Goal: Task Accomplishment & Management: Manage account settings

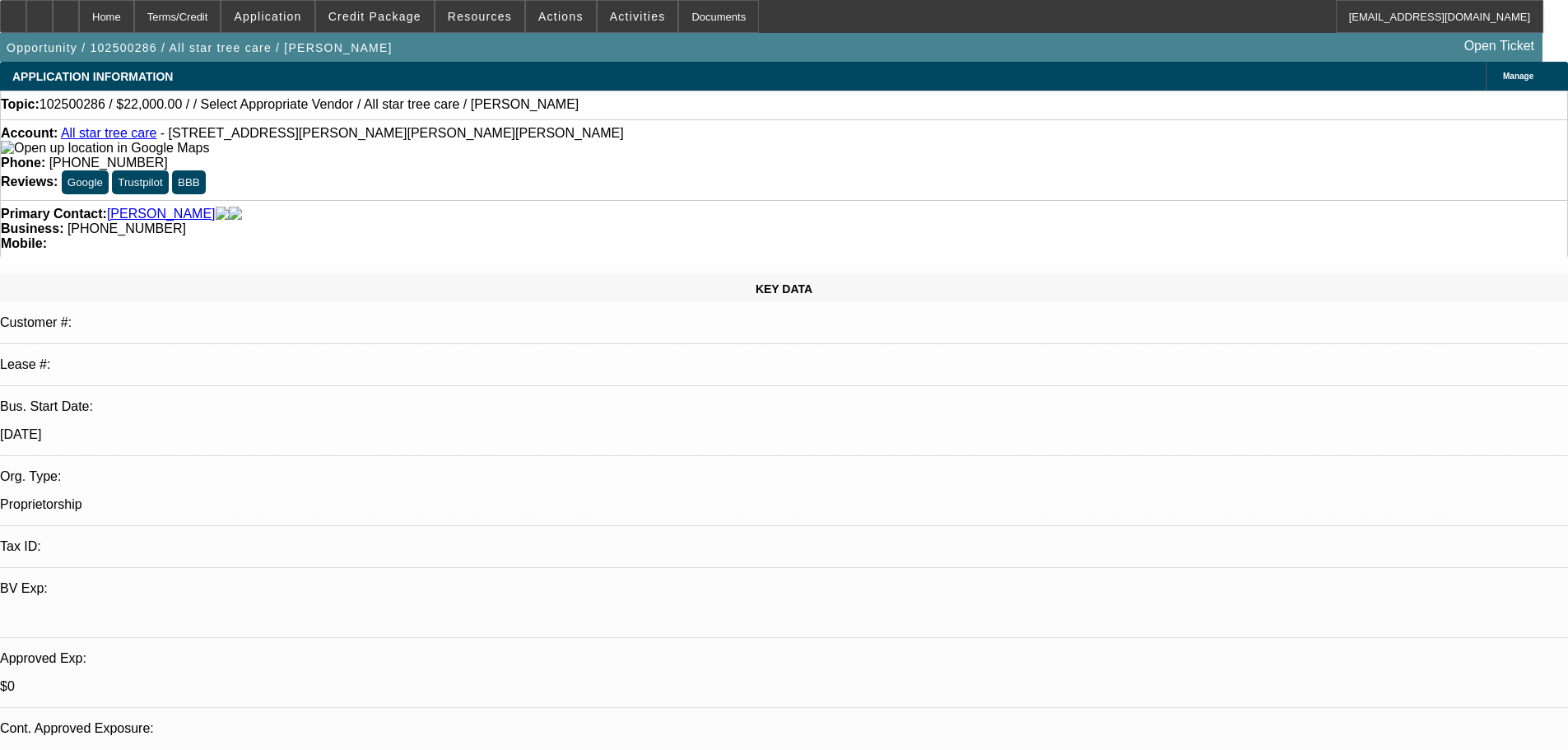
select select "0"
select select "2"
select select "0.1"
select select "4"
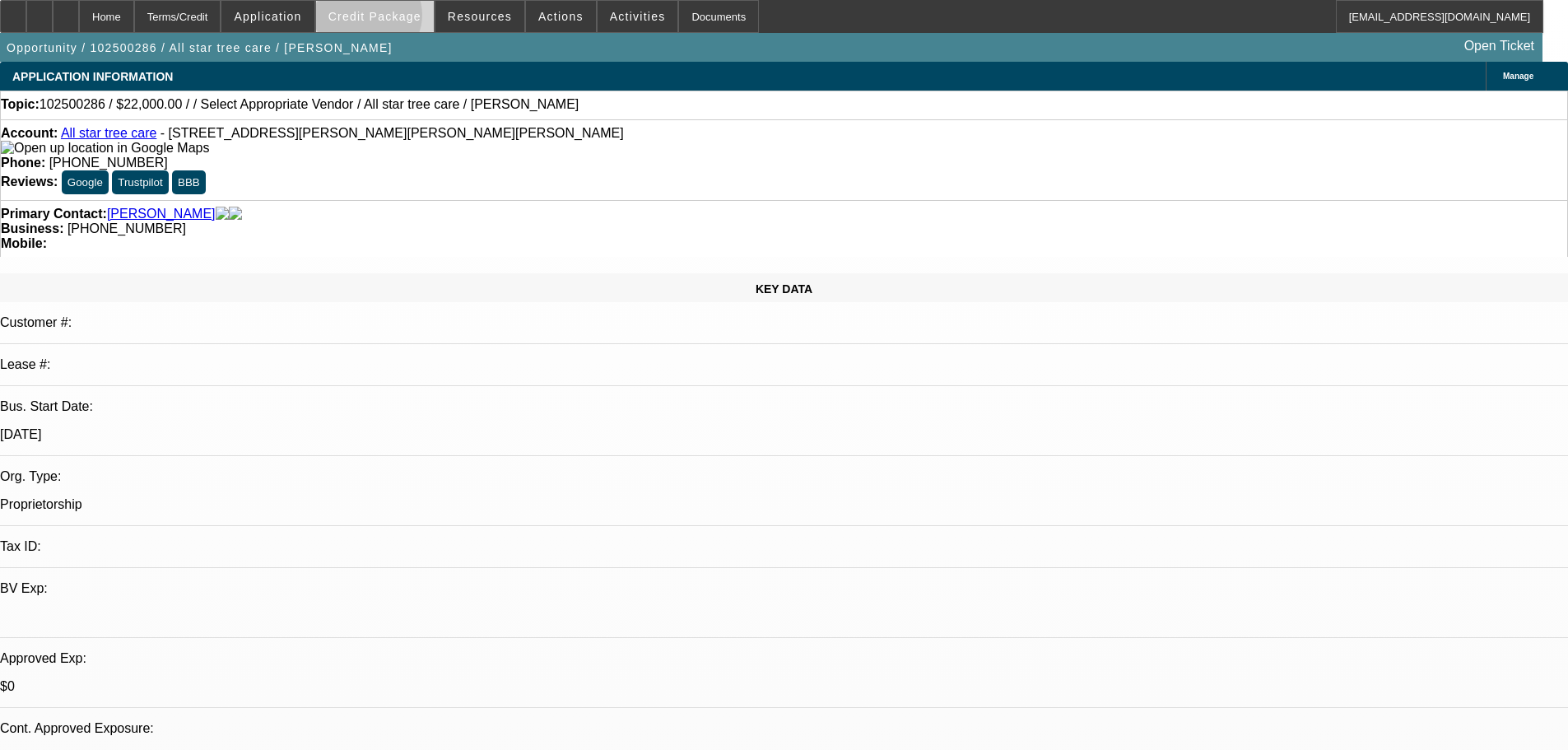
click at [394, 19] on span "Credit Package" at bounding box center [374, 16] width 93 height 13
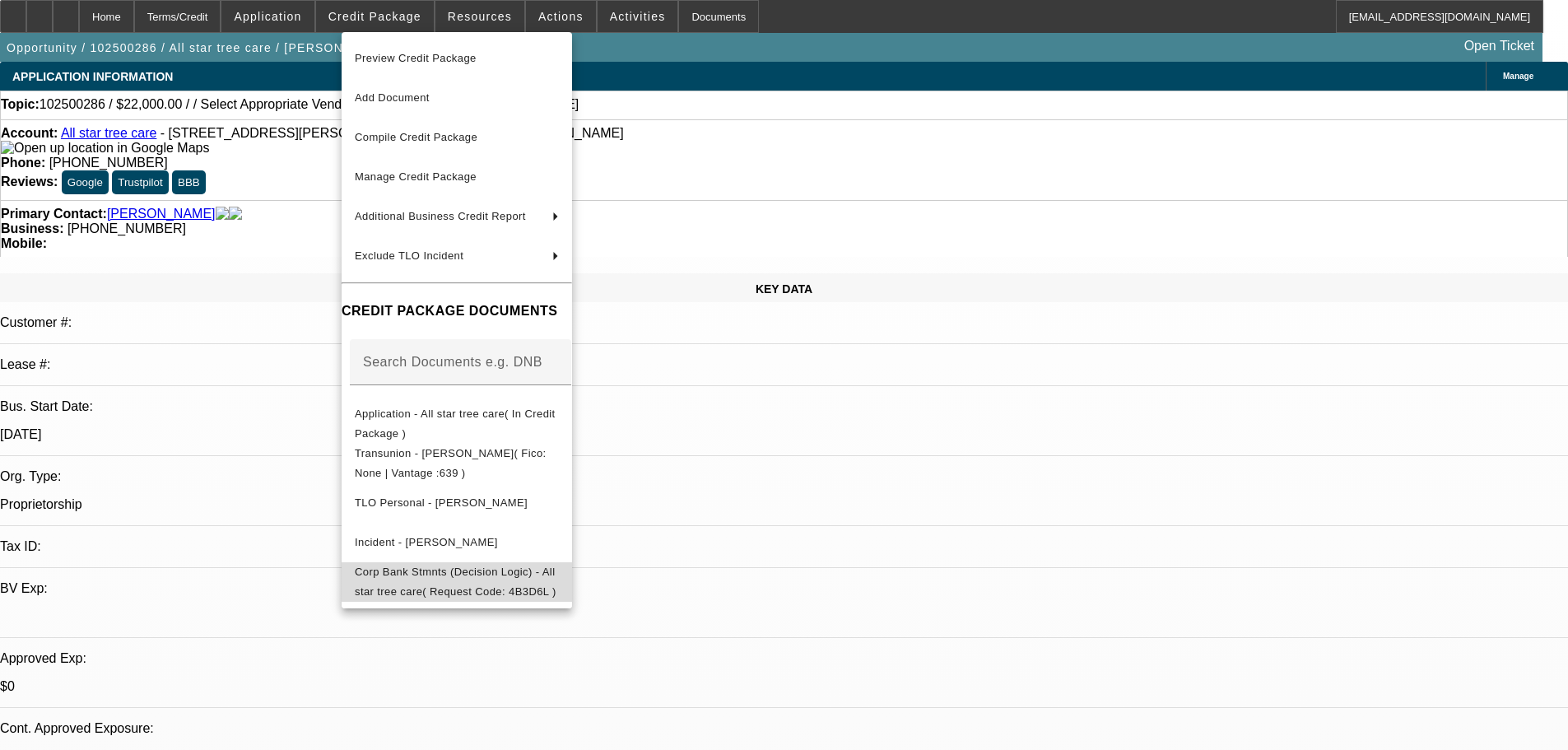
click at [557, 576] on span "Corp Bank Stmnts (Decision Logic) - All star tree care( Request Code: 4B3D6L )" at bounding box center [455, 582] width 202 height 32
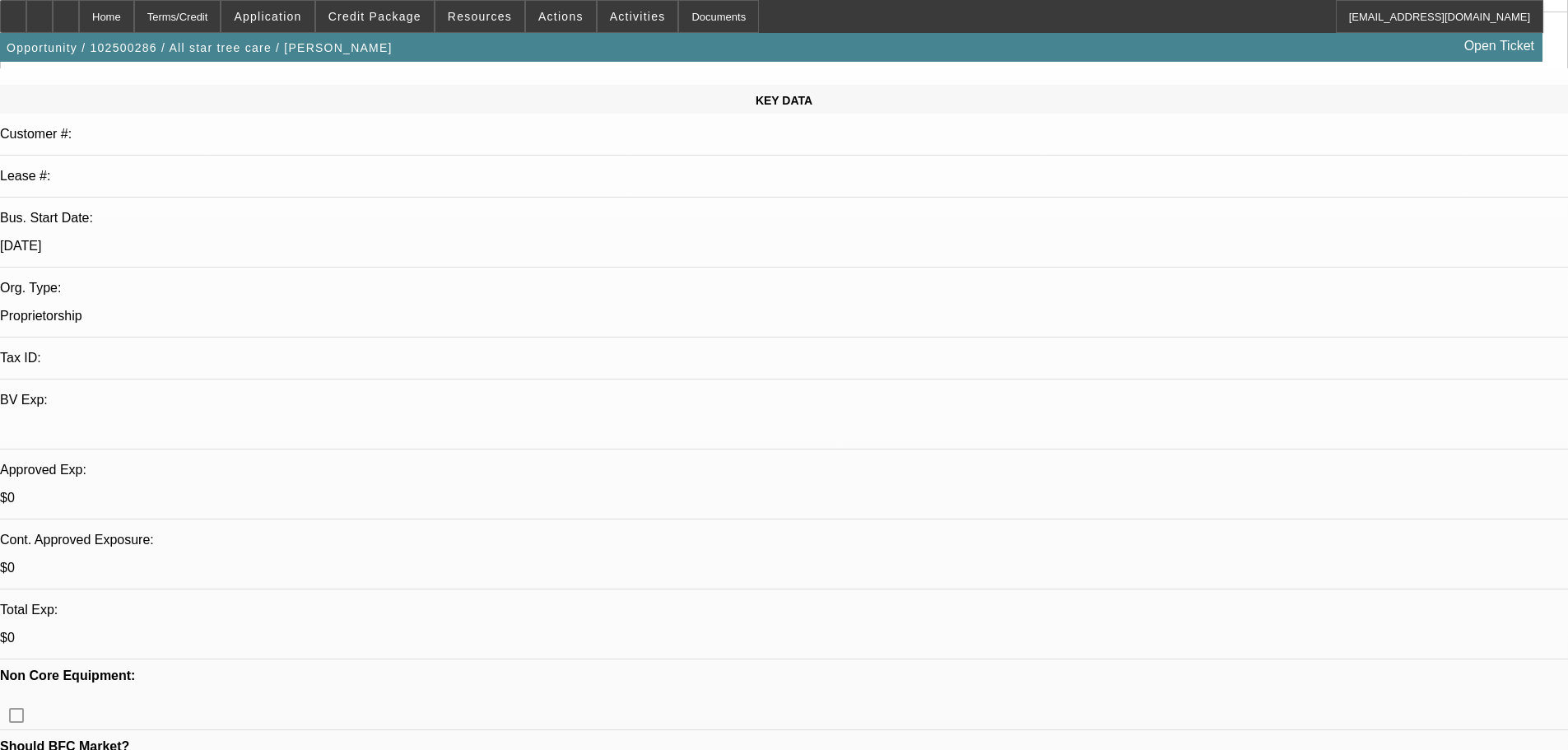
scroll to position [165, 0]
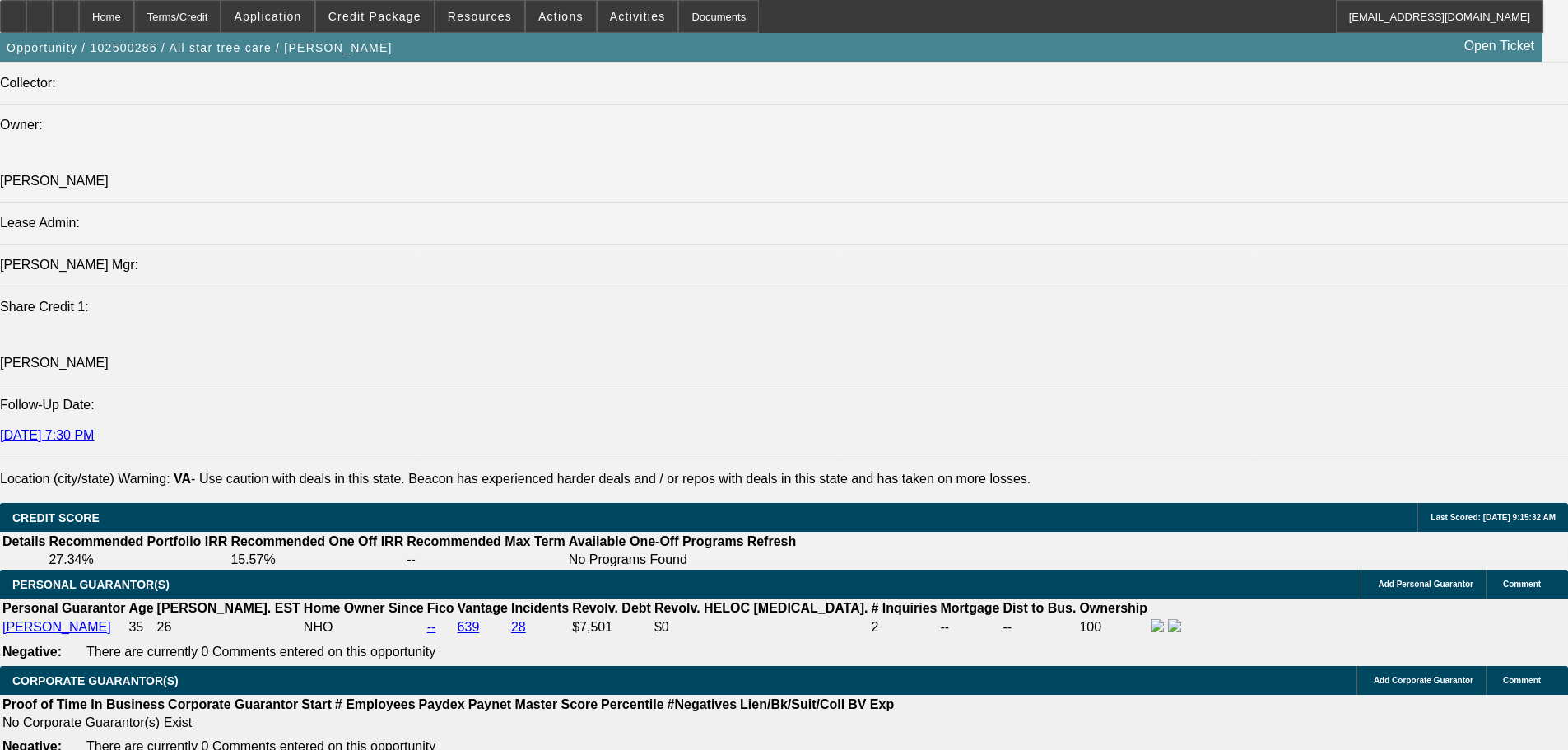
scroll to position [2471, 0]
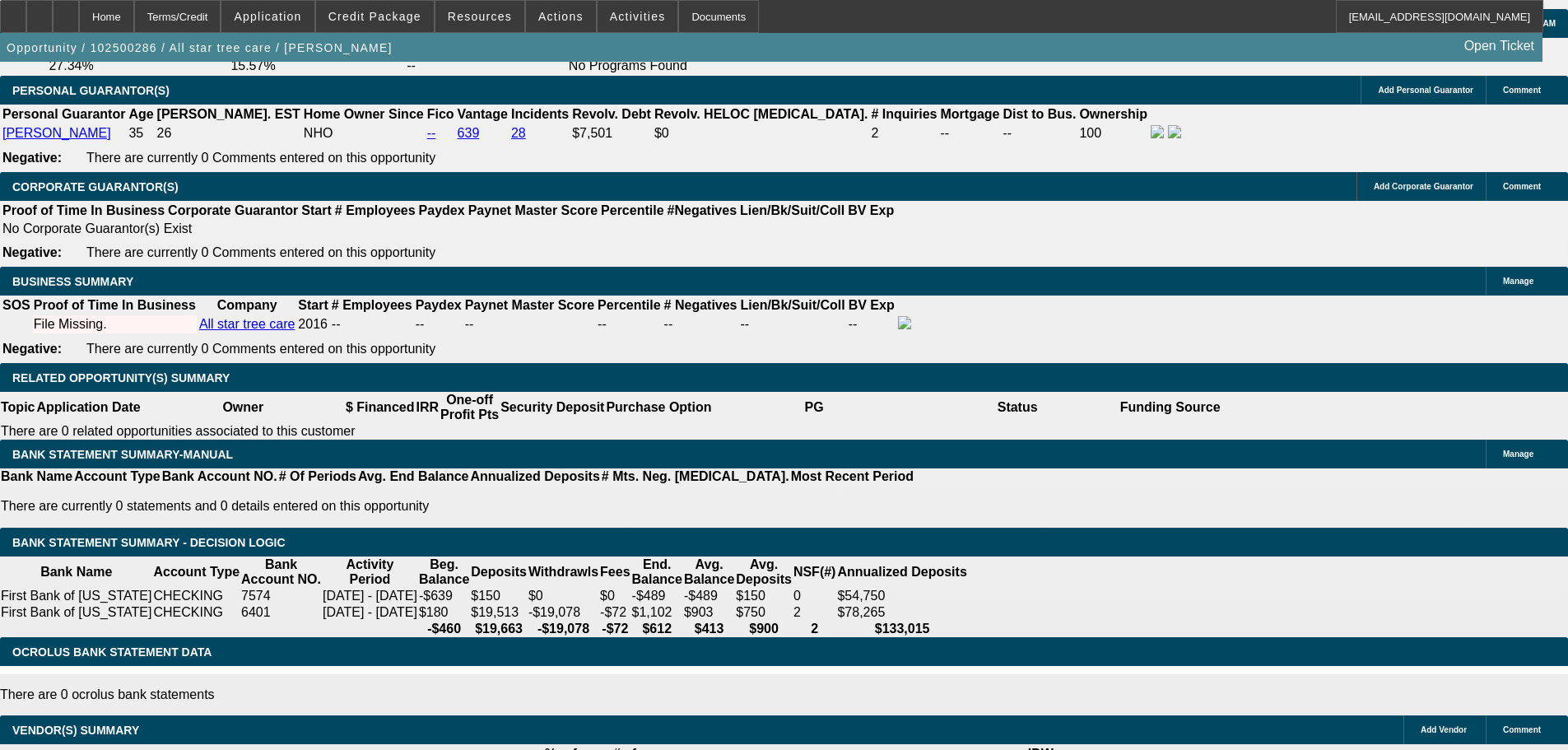
type input "$6,000.00"
type input "UNKNOWN"
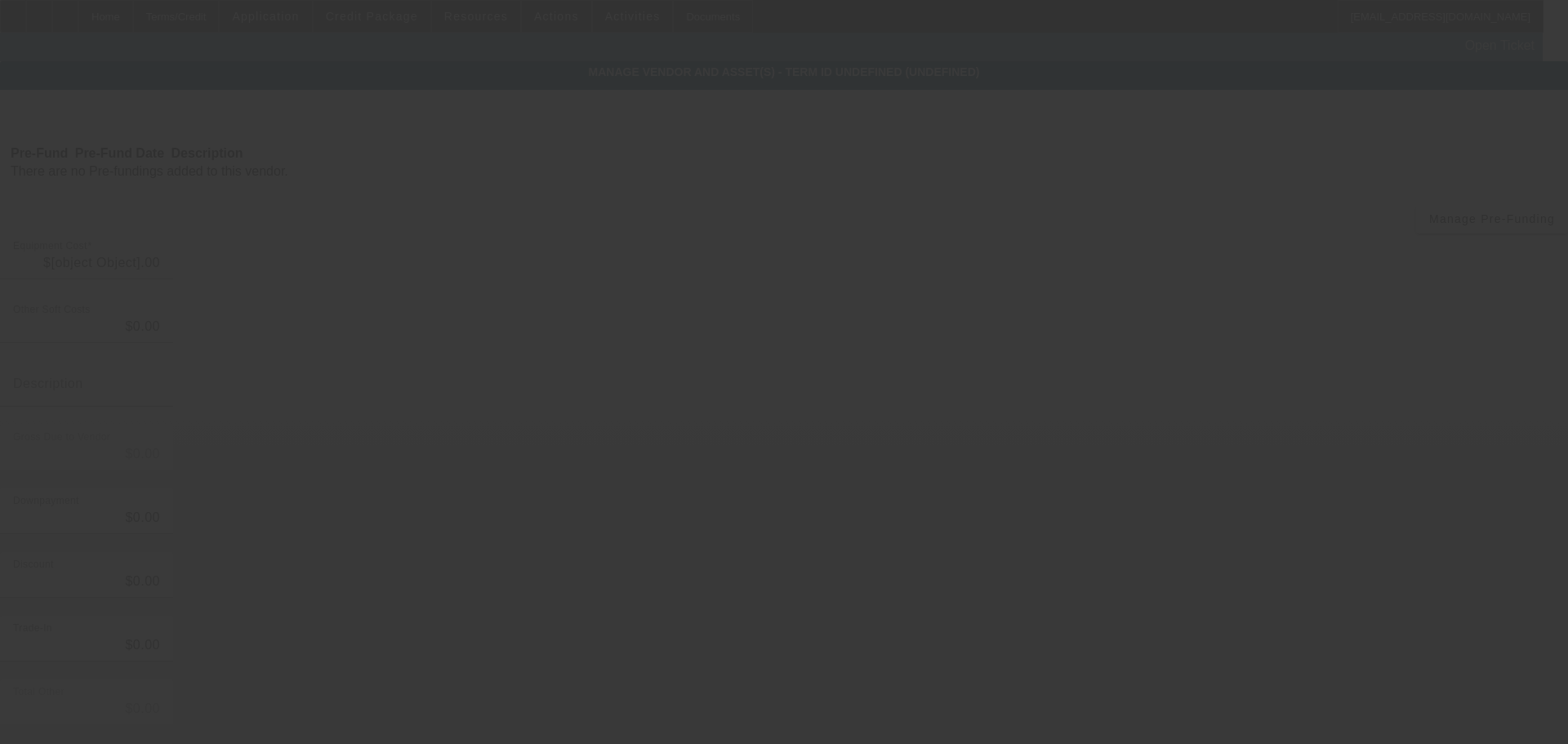
type input "$11,000.00"
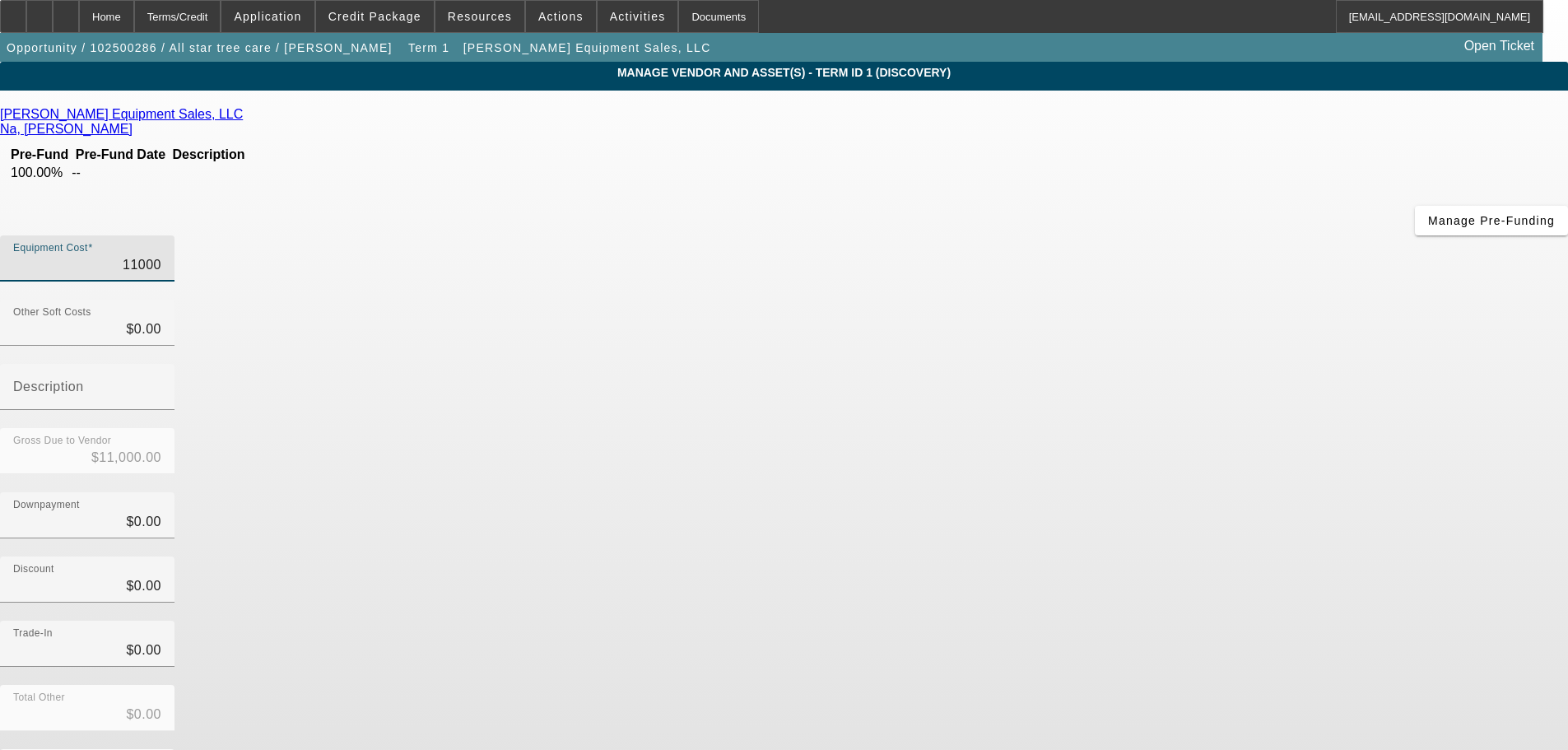
drag, startPoint x: 934, startPoint y: 138, endPoint x: 1009, endPoint y: 135, distance: 75.1
click at [174, 236] on div "Equipment Cost 11000" at bounding box center [87, 259] width 174 height 46
type input "1"
type input "$1.00"
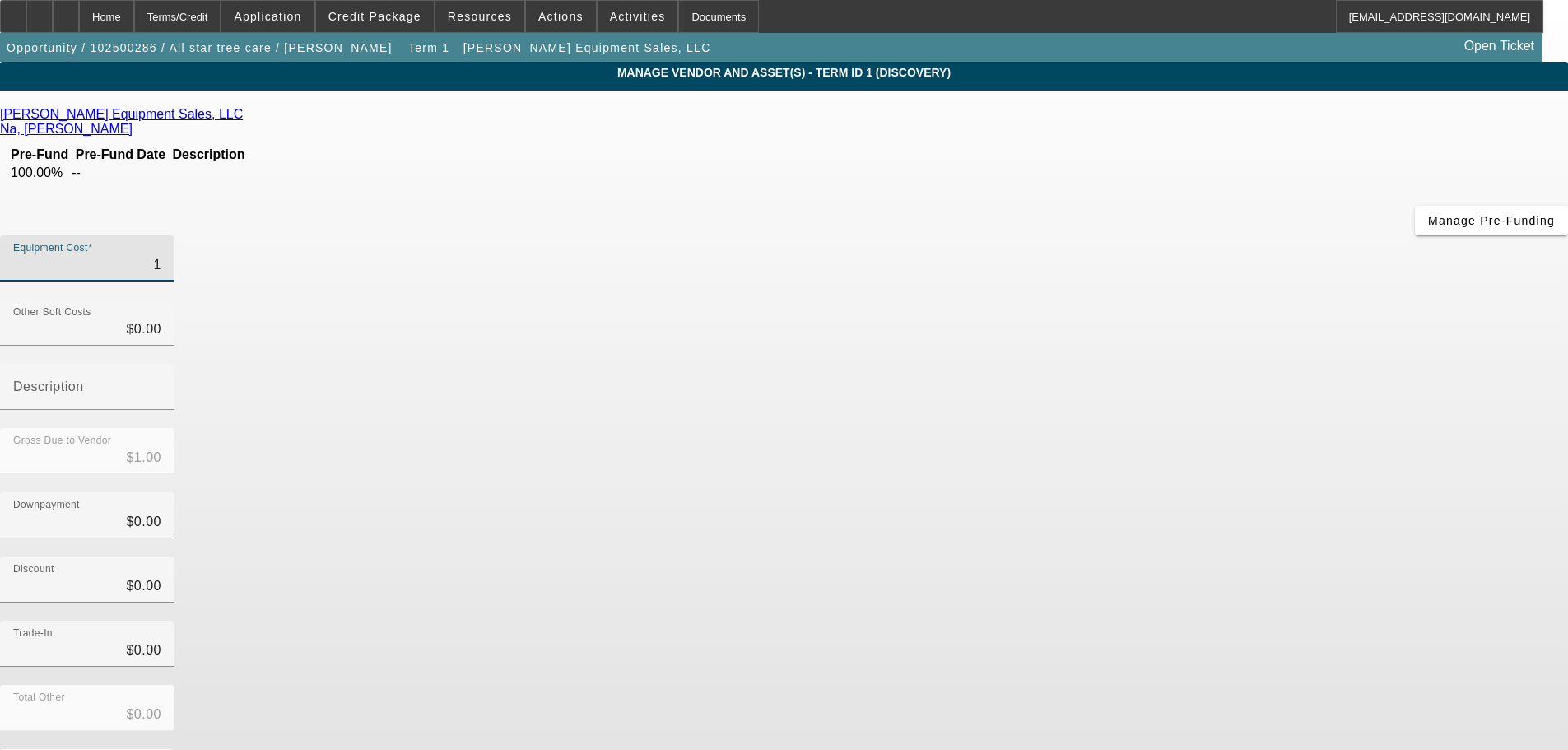
type input "17"
type input "$17.00"
type input "177"
type input "$177.00"
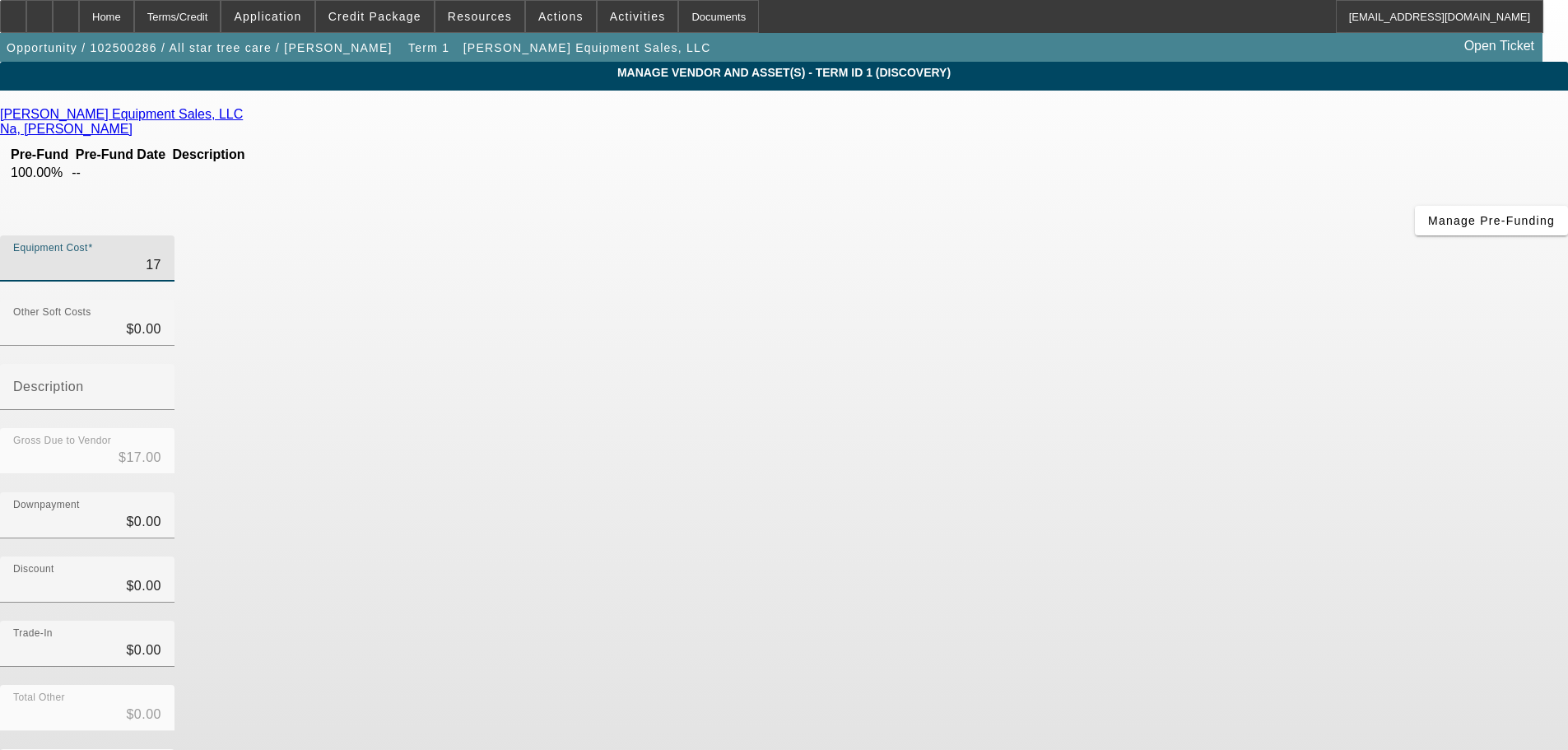
type input "$177.00"
type input "1775"
type input "$1,775.00"
type input "17750"
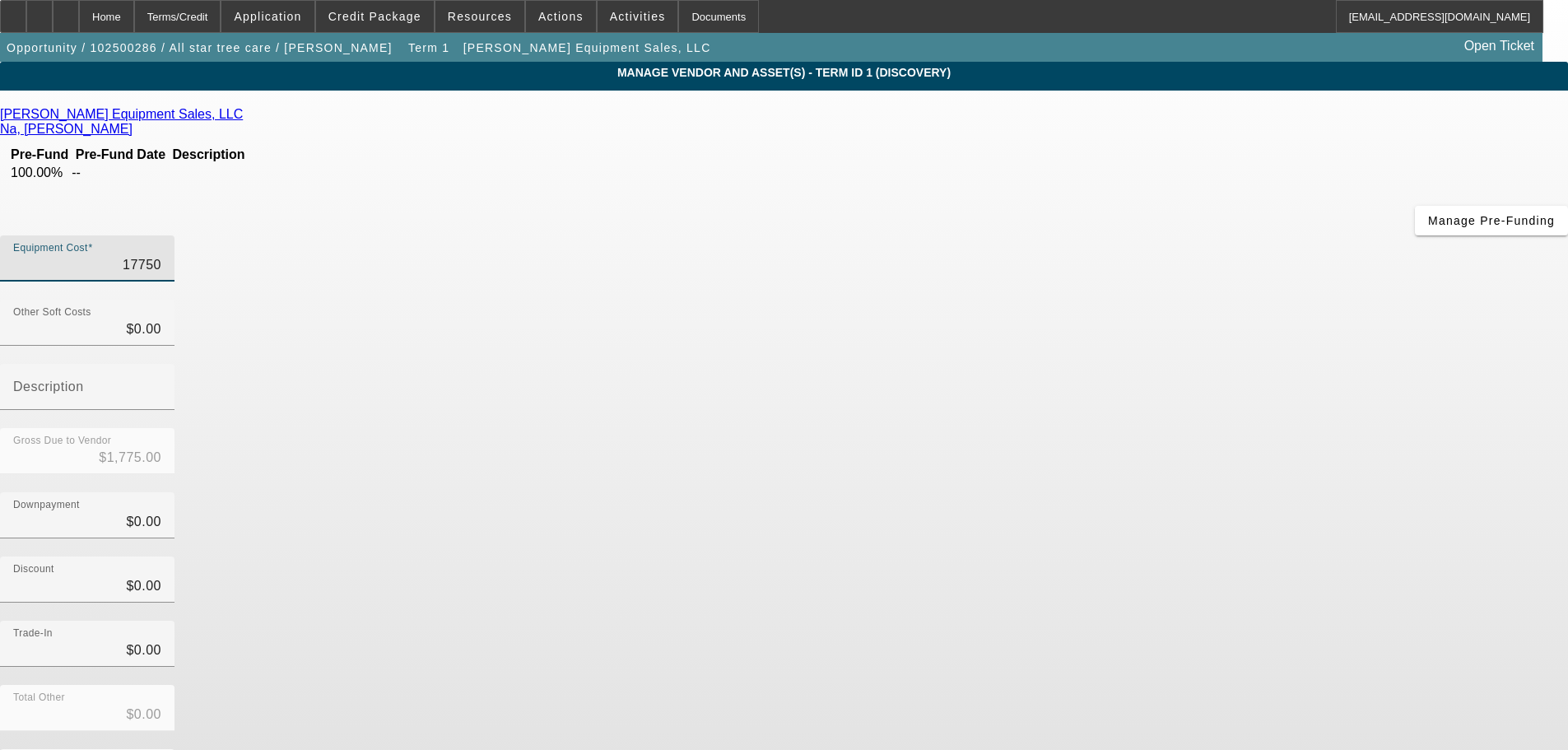
type input "$17,750.00"
click at [1085, 685] on div "Total Other $0.00" at bounding box center [784, 717] width 1568 height 64
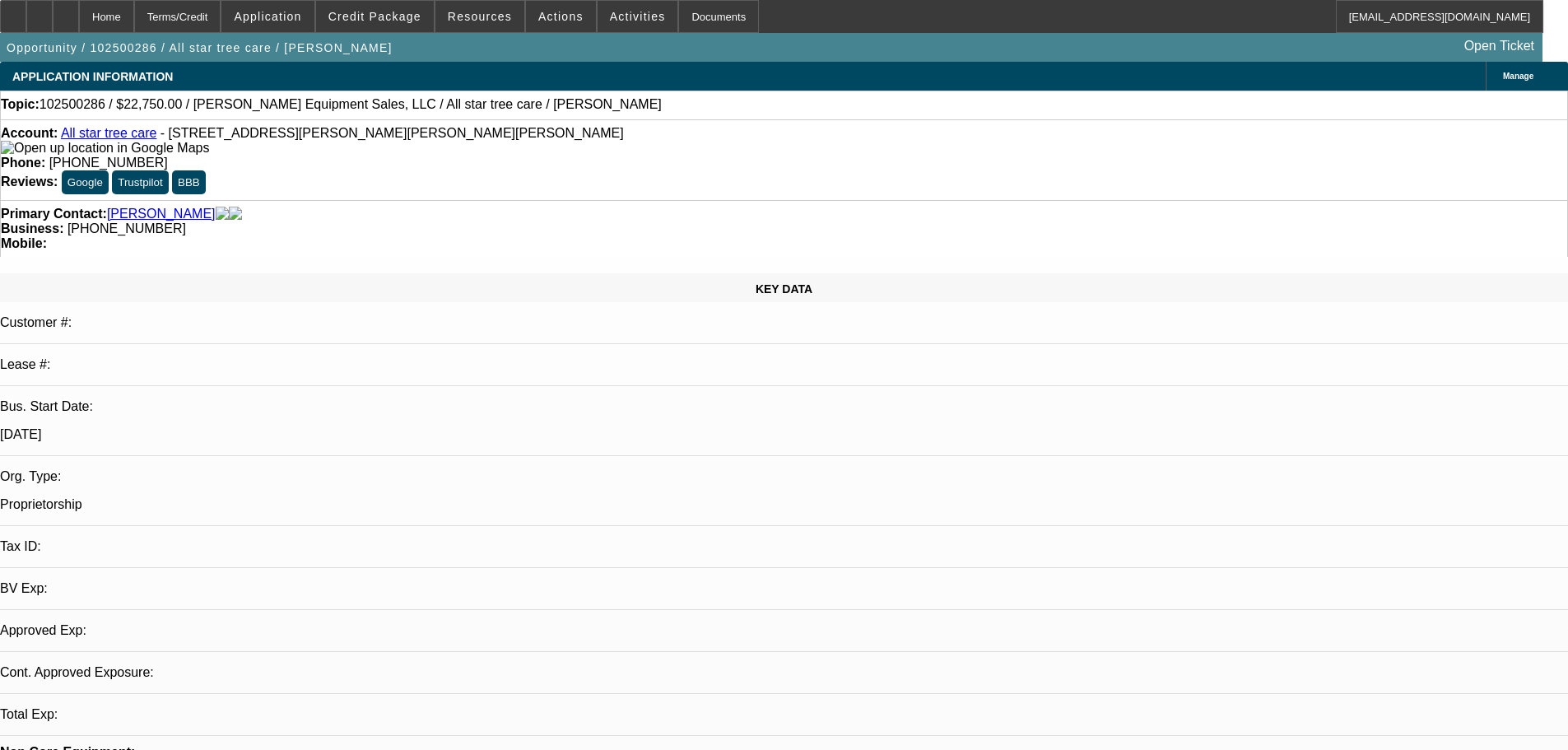
select select "0"
select select "2"
select select "0.1"
select select "4"
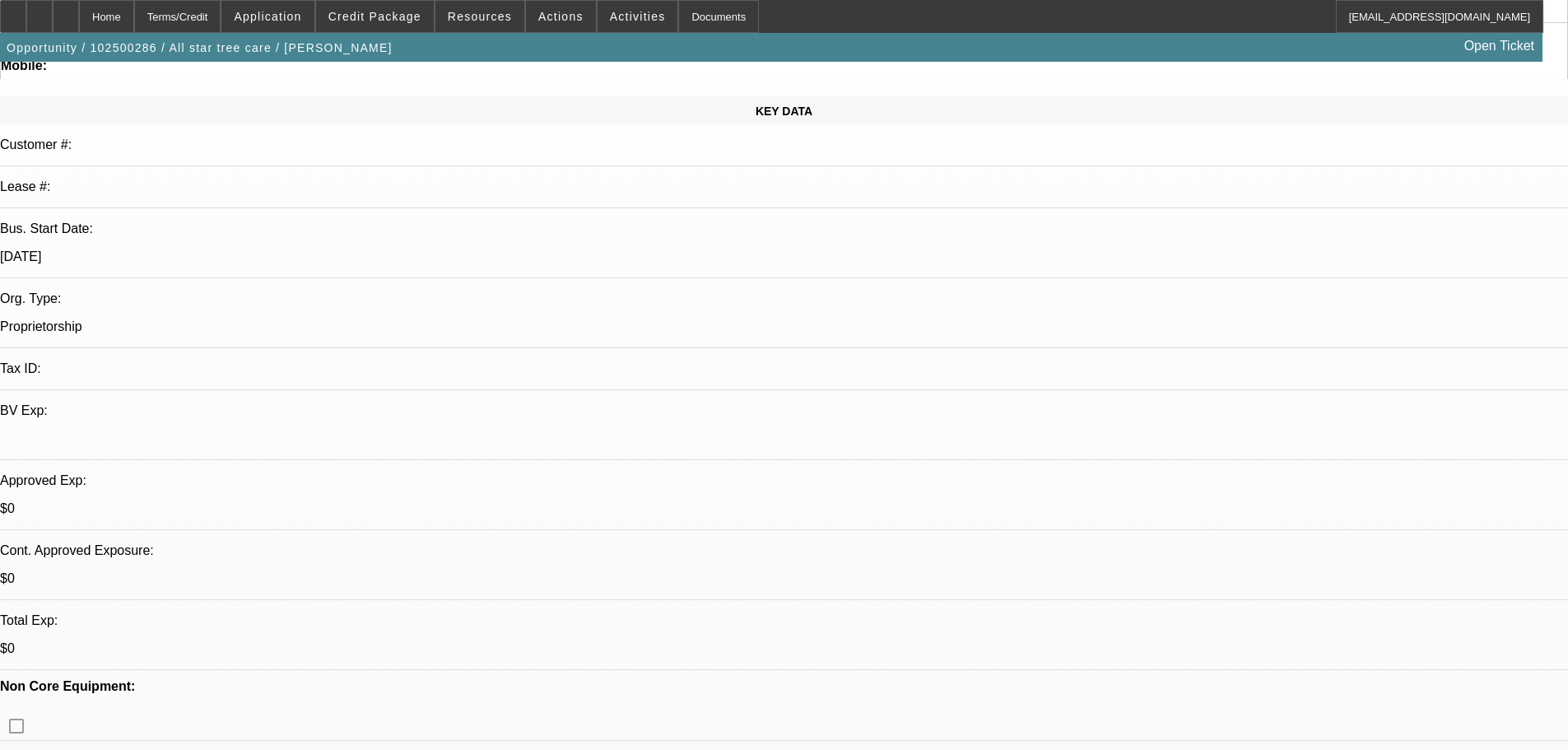
scroll to position [329, 0]
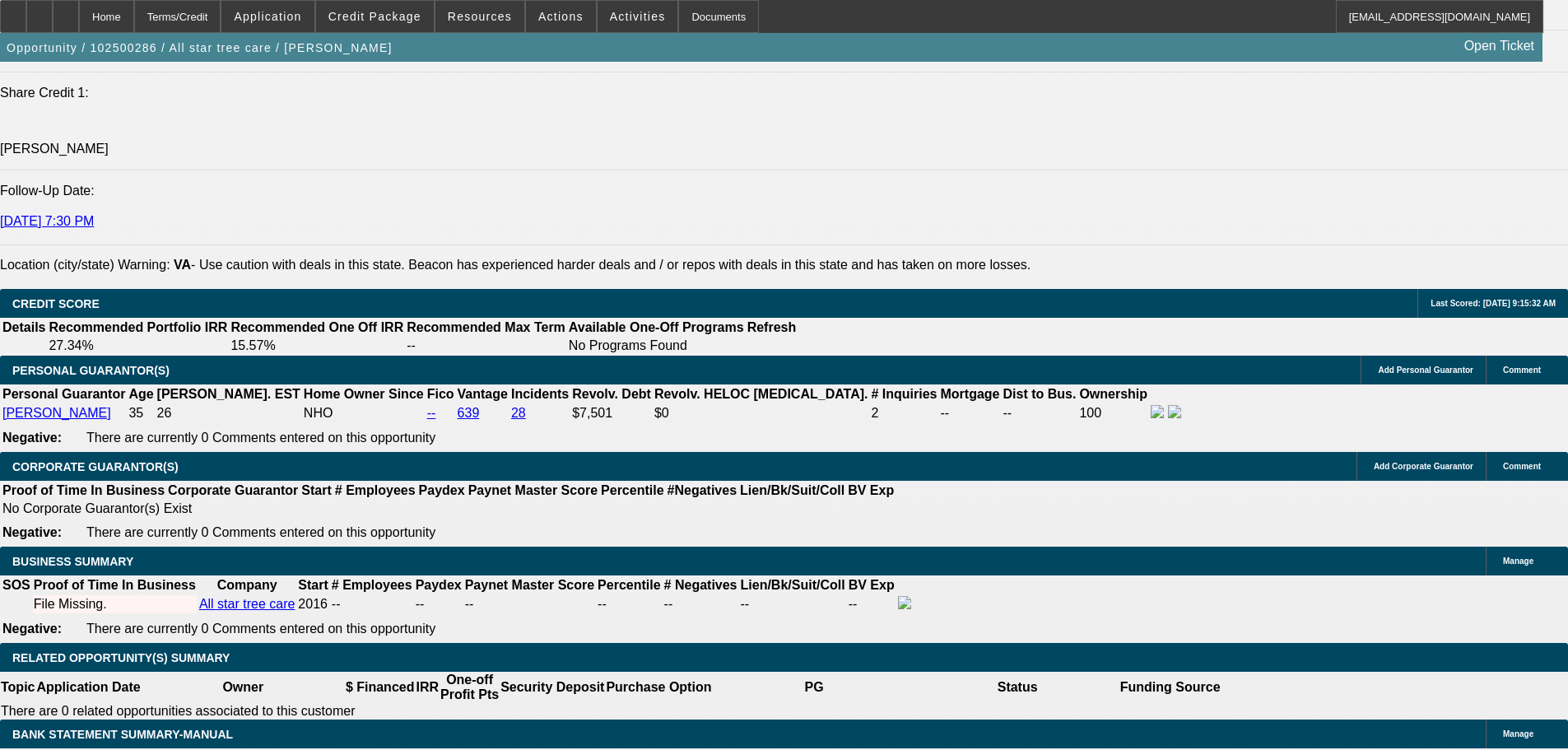
scroll to position [2306, 0]
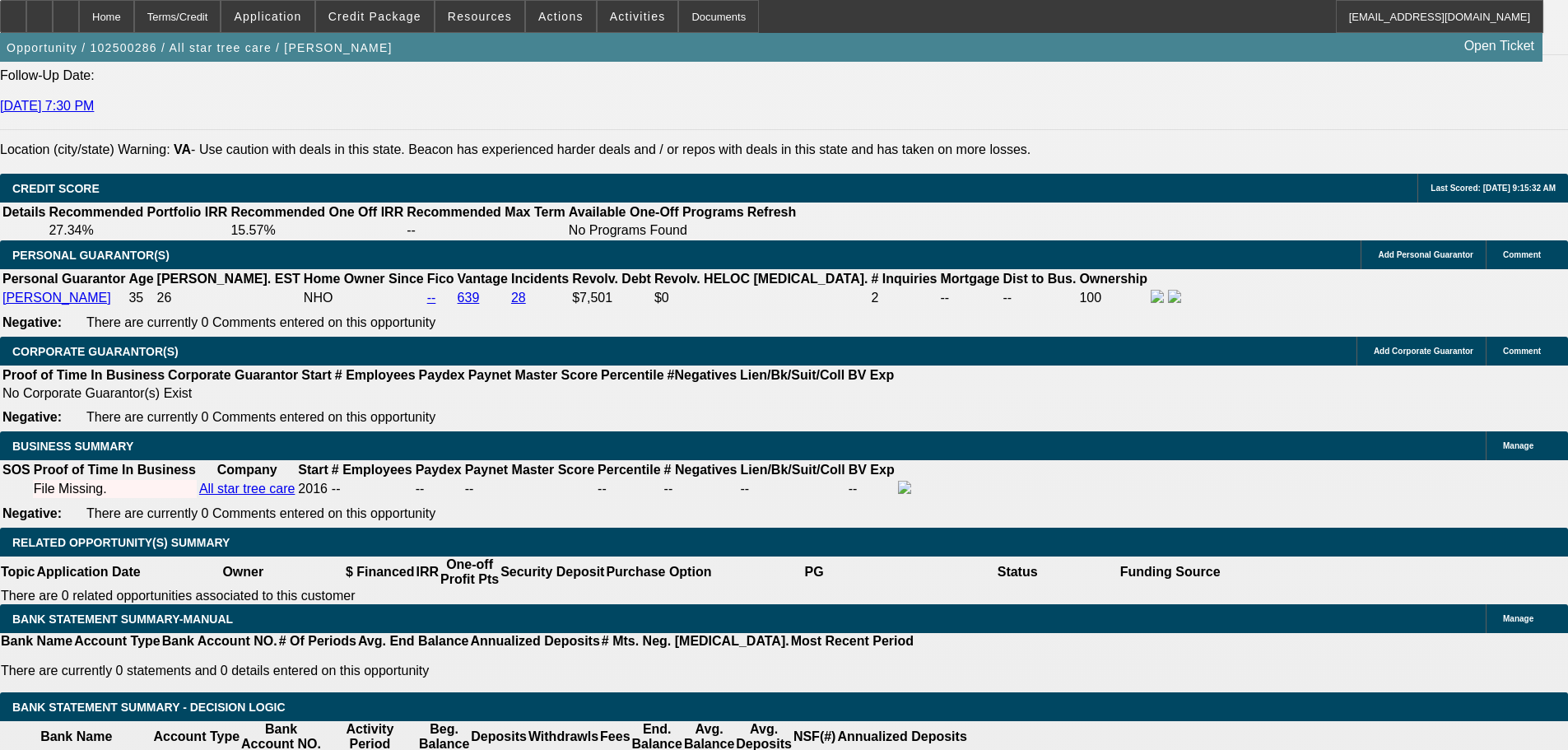
drag, startPoint x: 325, startPoint y: 505, endPoint x: 352, endPoint y: 506, distance: 27.0
type input "42"
drag, startPoint x: 550, startPoint y: 367, endPoint x: 533, endPoint y: 363, distance: 17.5
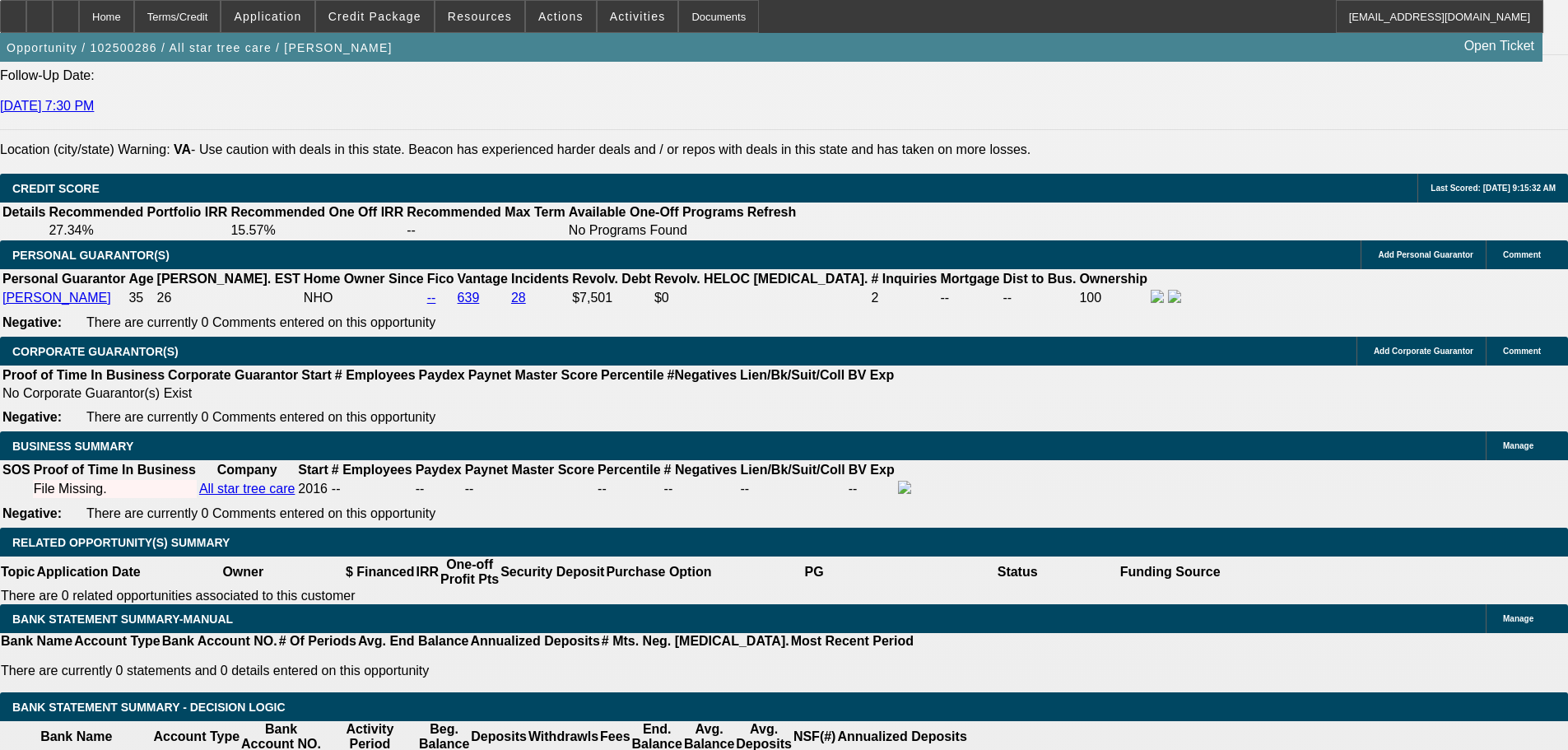
type input "$6,000.00"
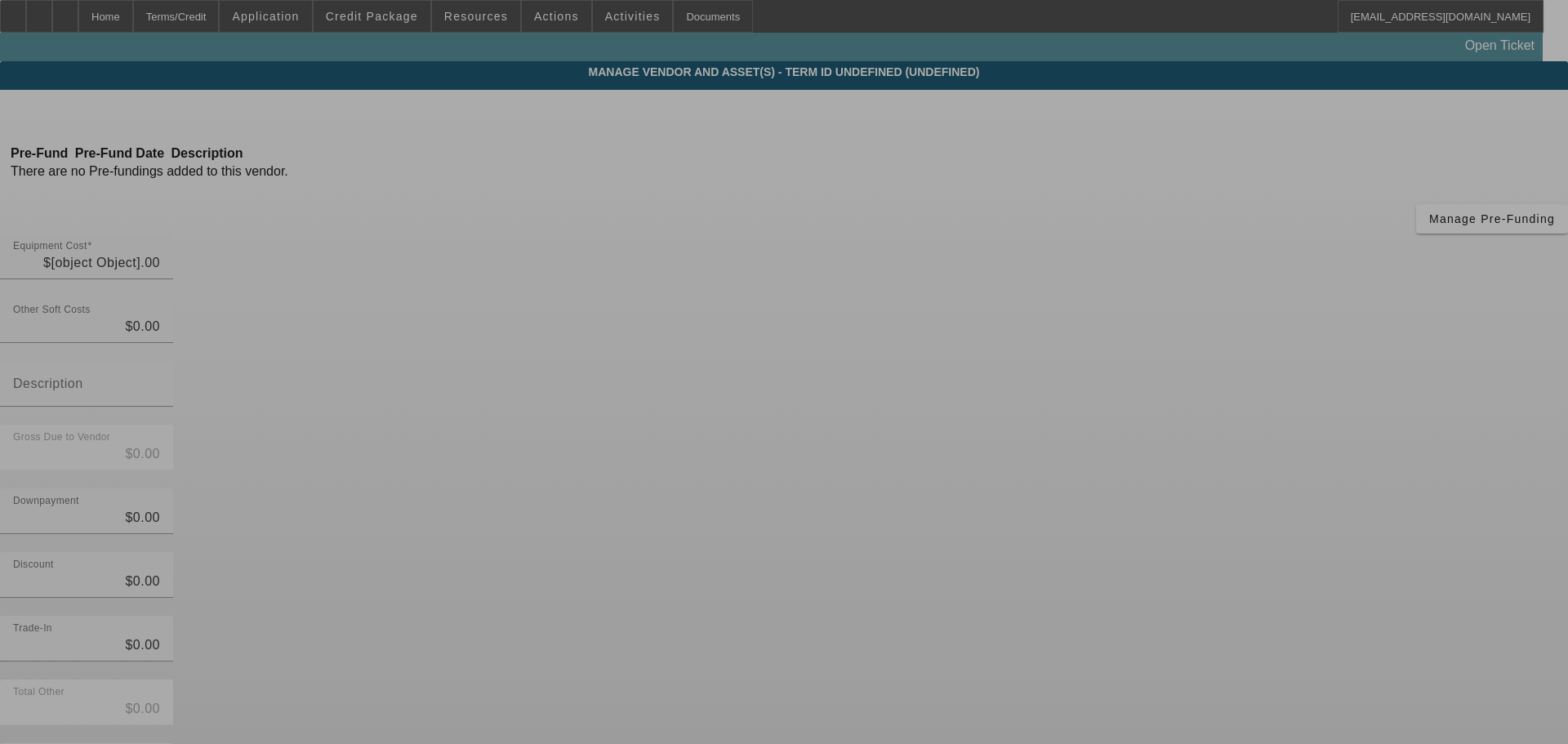
type input "$17,750.00"
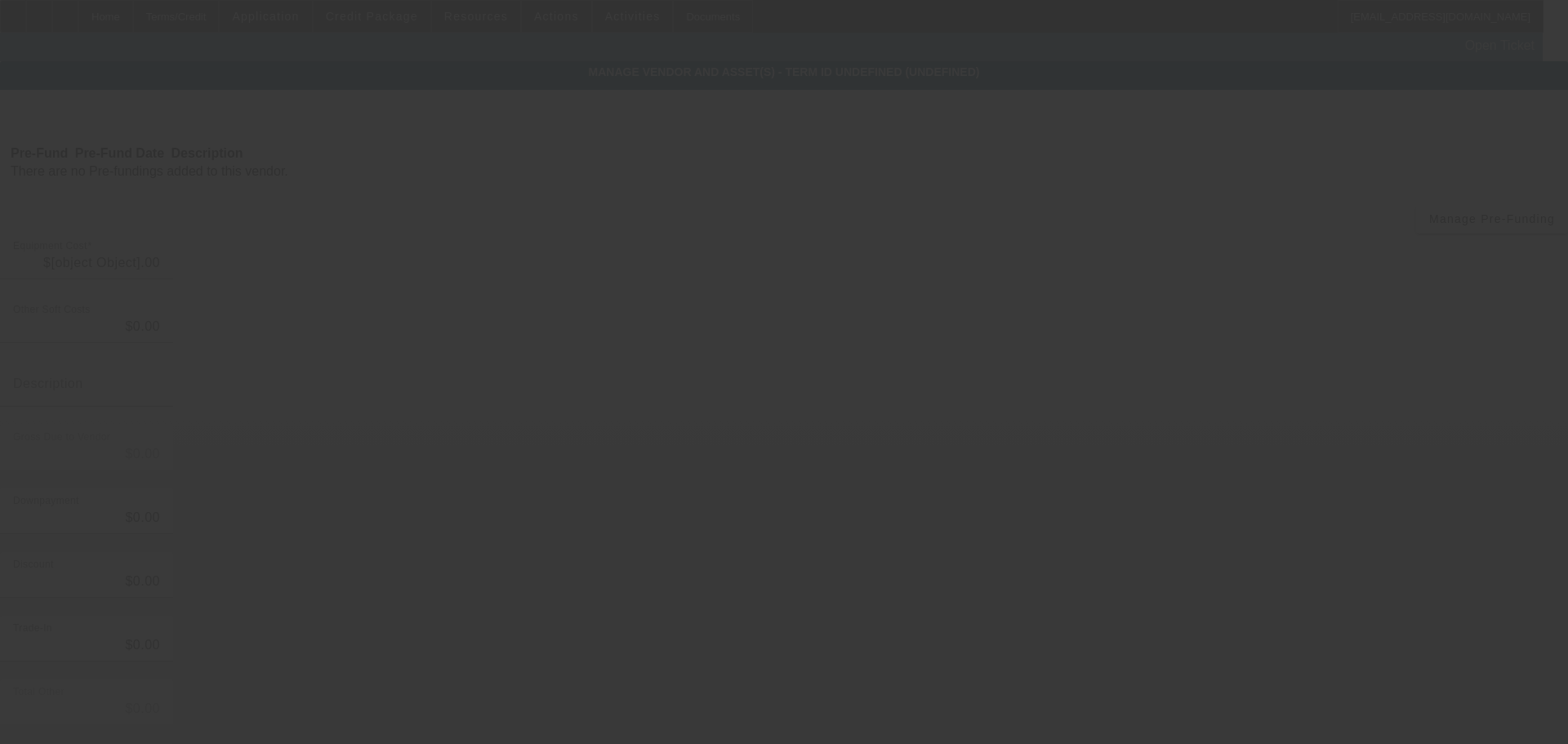
type input "$17,750.00"
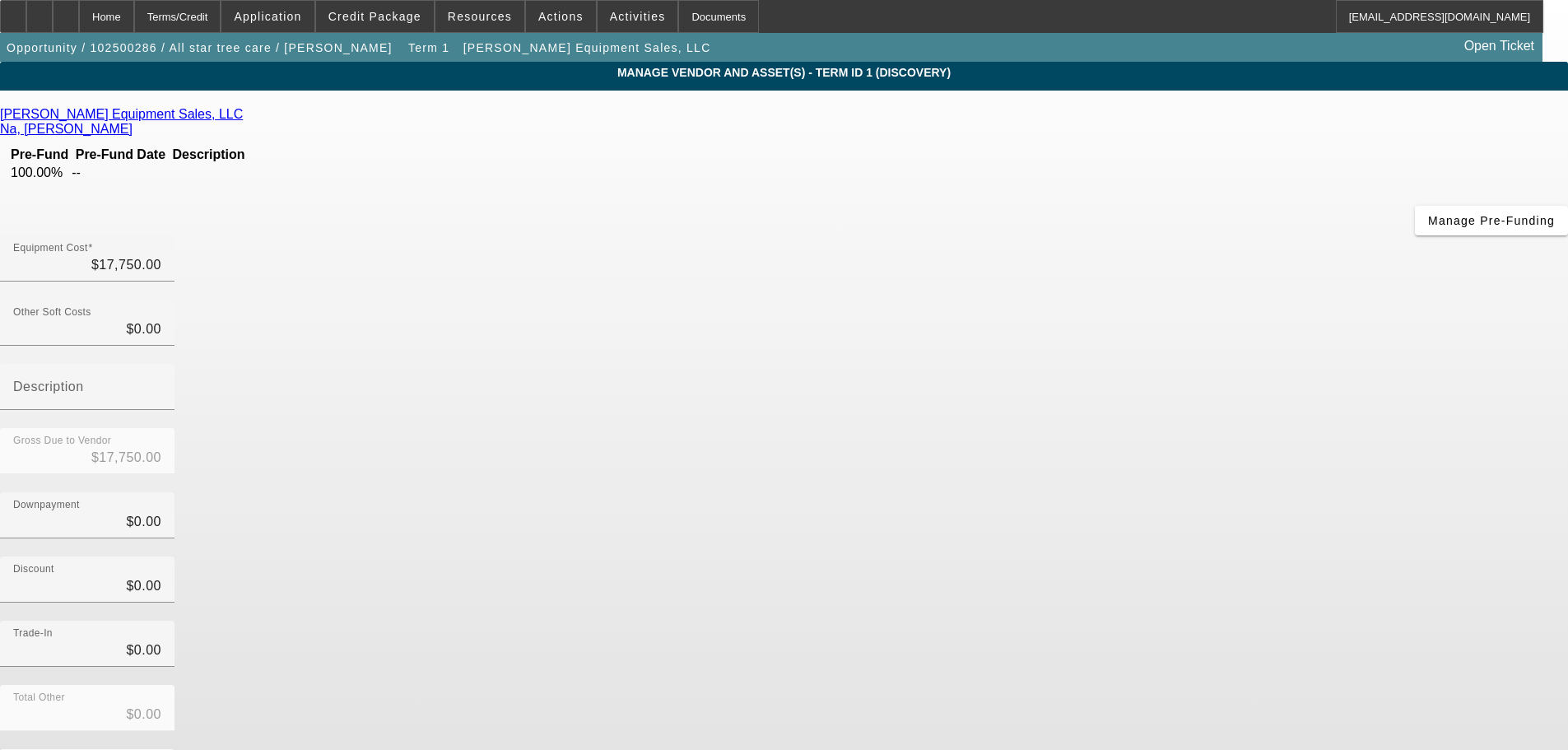
click at [1158, 659] on form "Gilbert Equipment Sales, LLC Na, Chuck Pre-Fund Pre-Fund Date Description 100.0…" at bounding box center [784, 518] width 1568 height 823
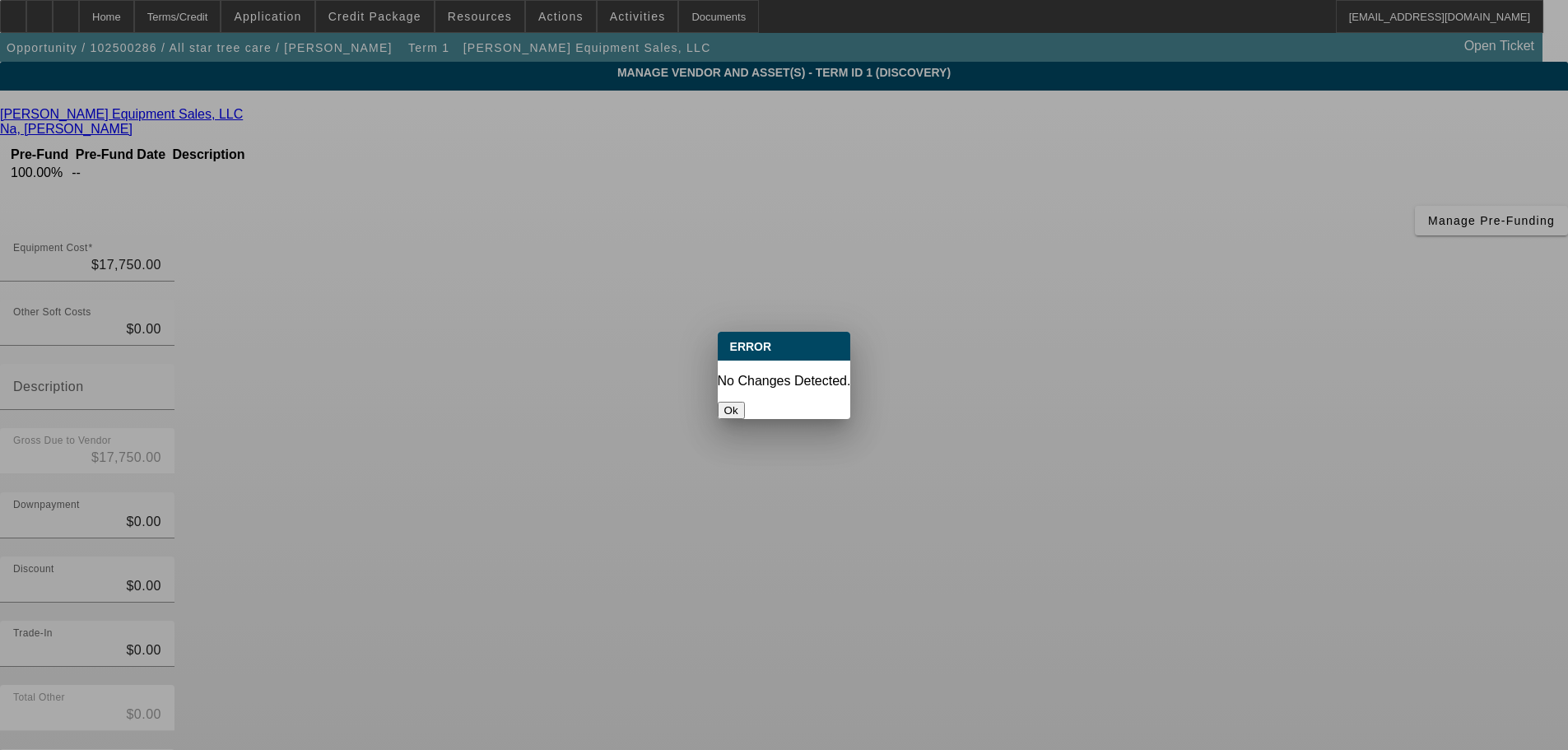
click at [745, 402] on button "Ok" at bounding box center [731, 410] width 28 height 17
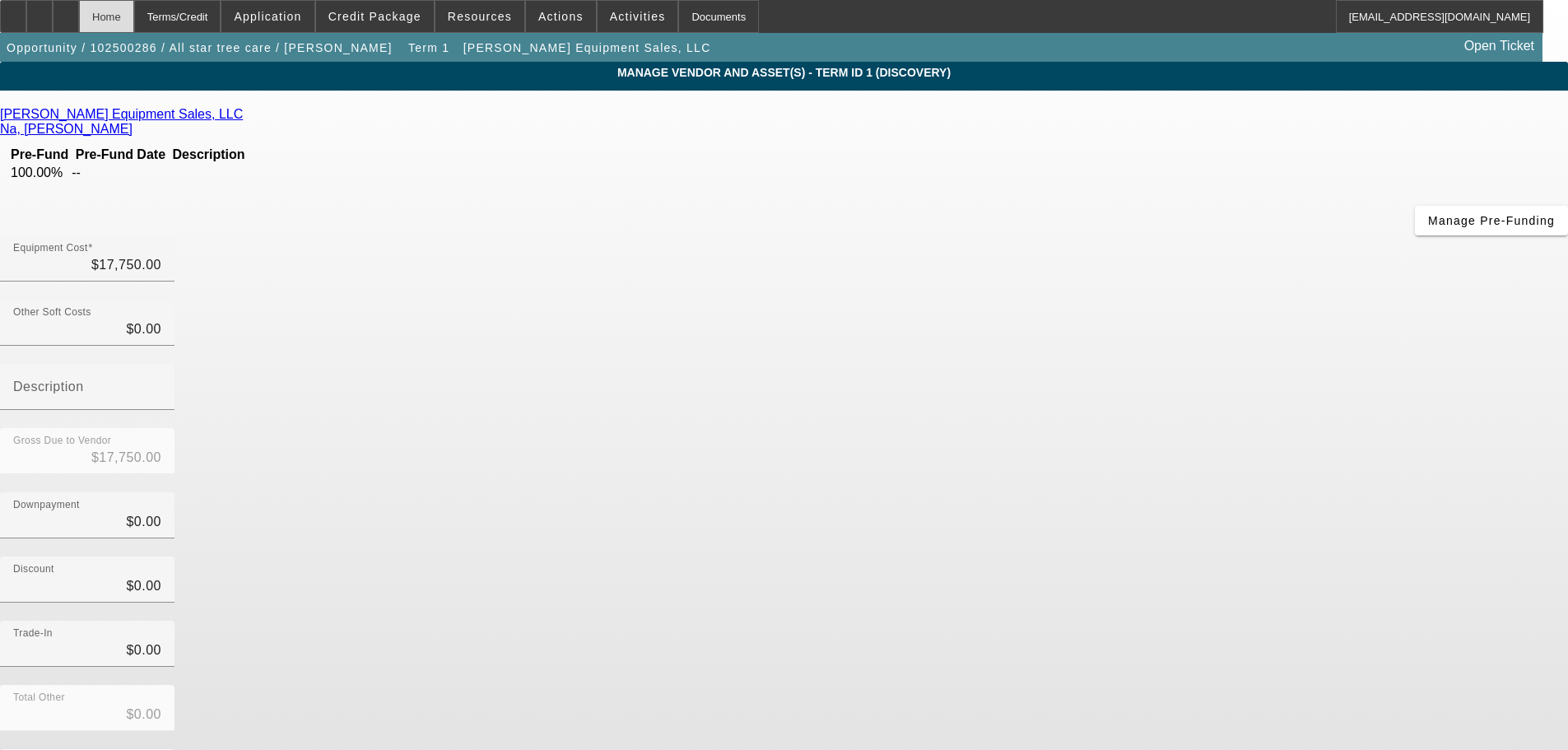
click at [134, 17] on div "Home" at bounding box center [107, 16] width 55 height 33
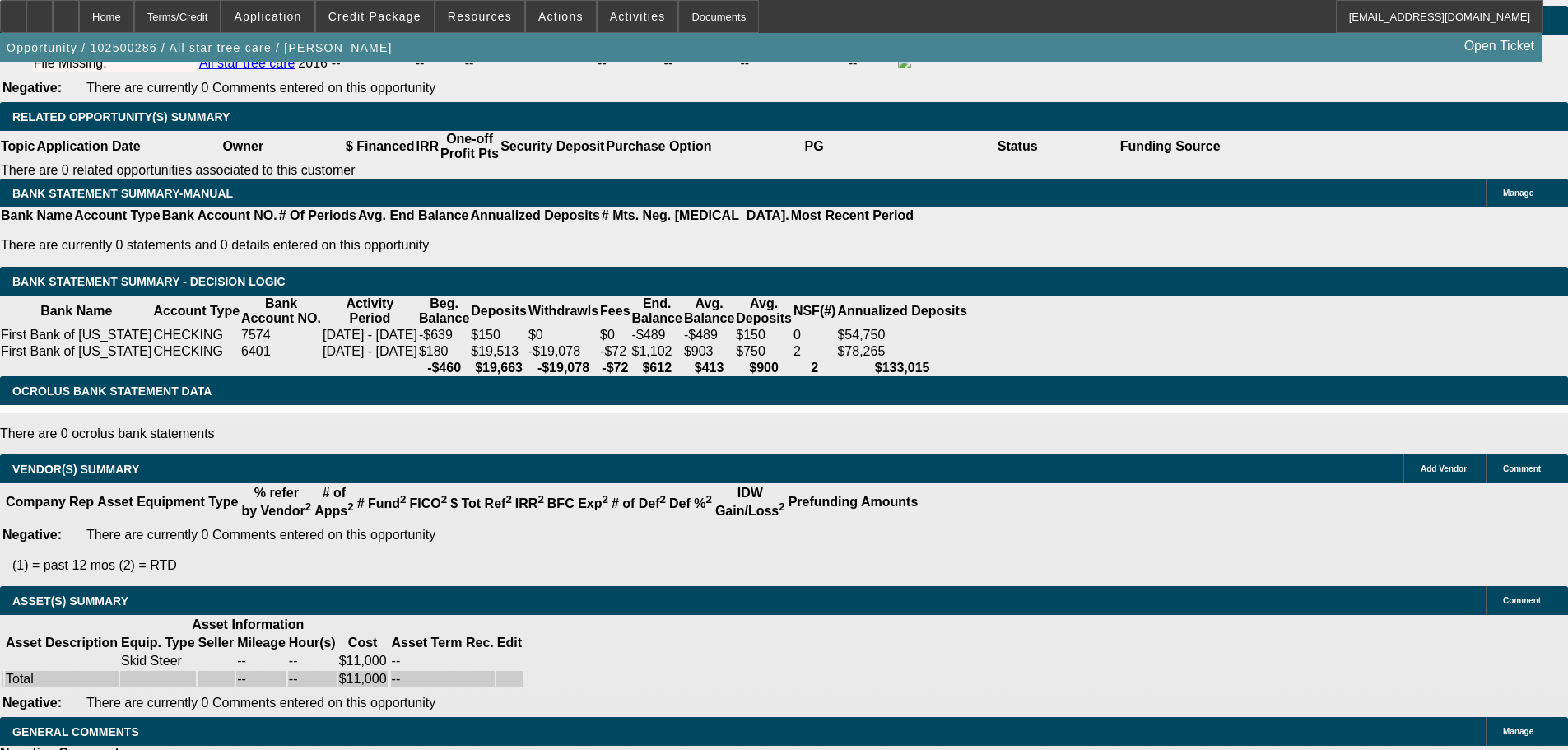
select select "0"
select select "2"
select select "0.1"
select select "4"
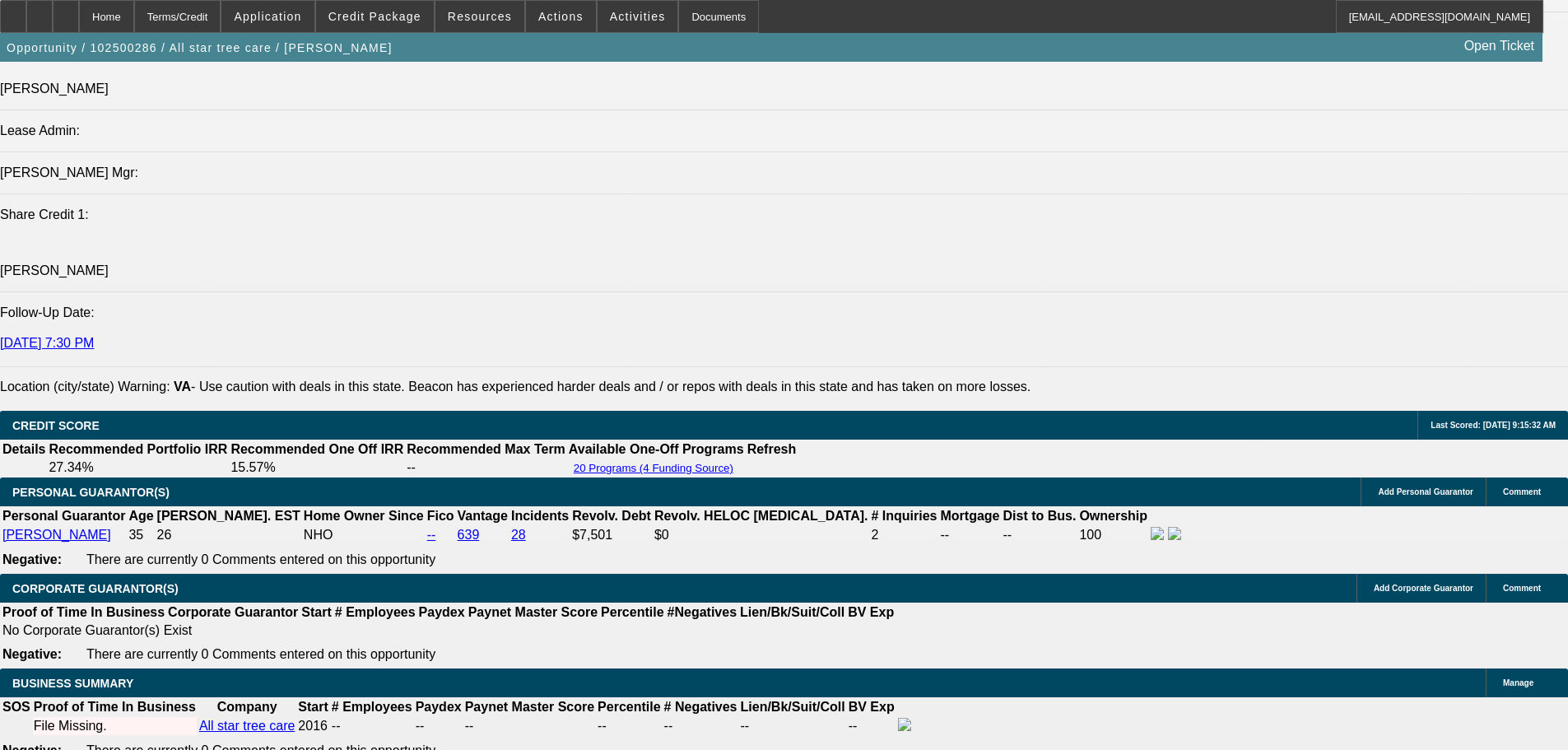
scroll to position [2067, 0]
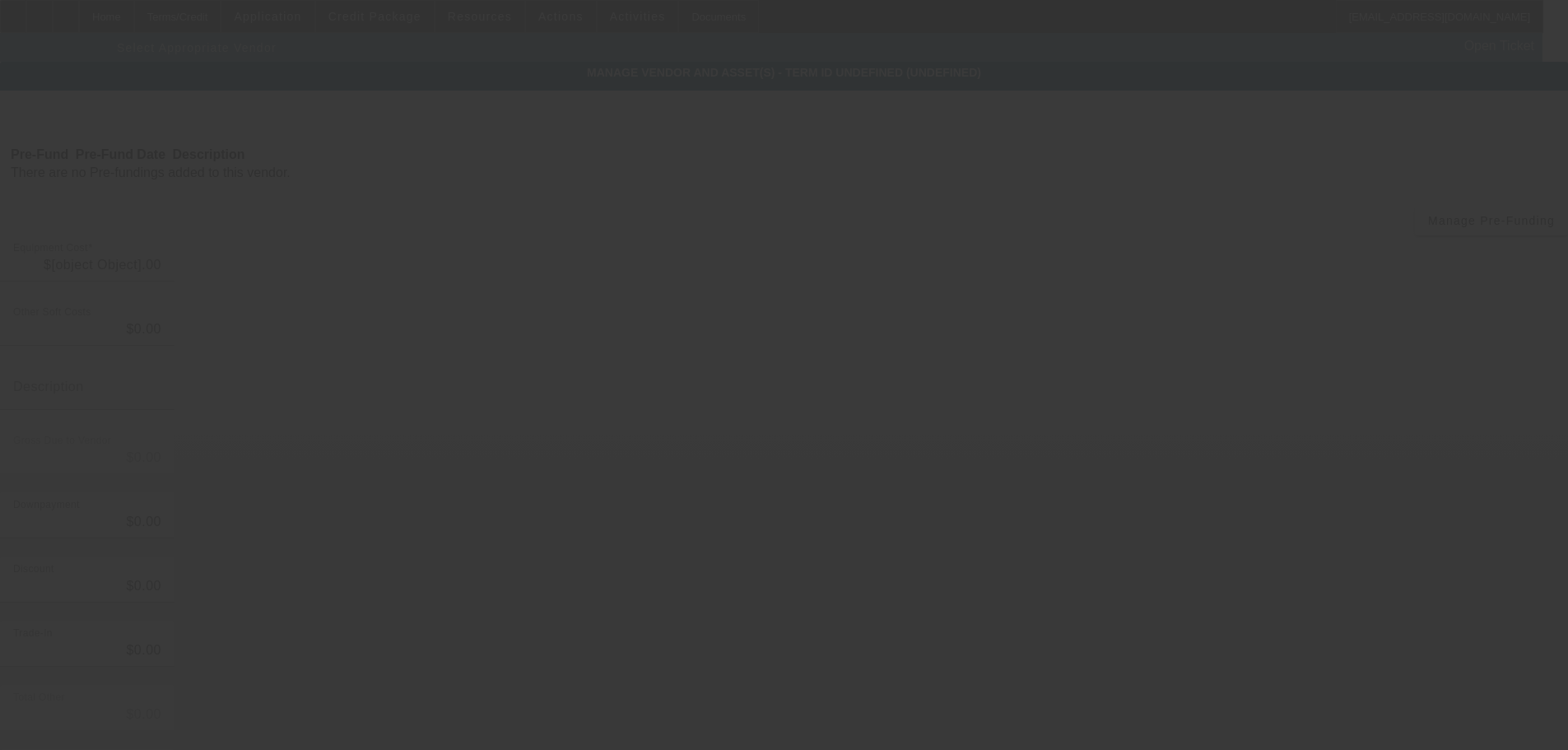
type input "$11,000.00"
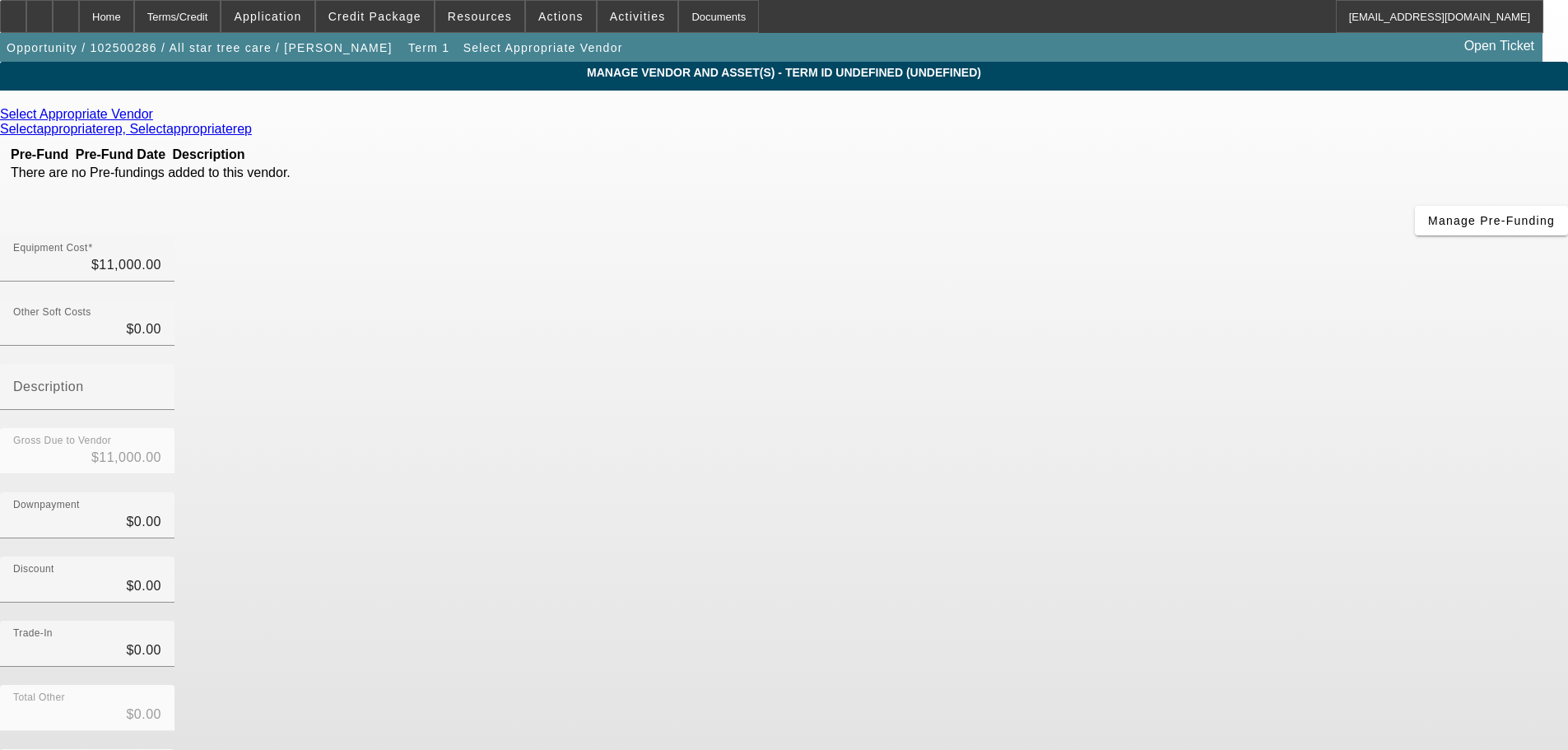
click at [1381, 19] on span "Remove Vendor" at bounding box center [1412, 14] width 62 height 9
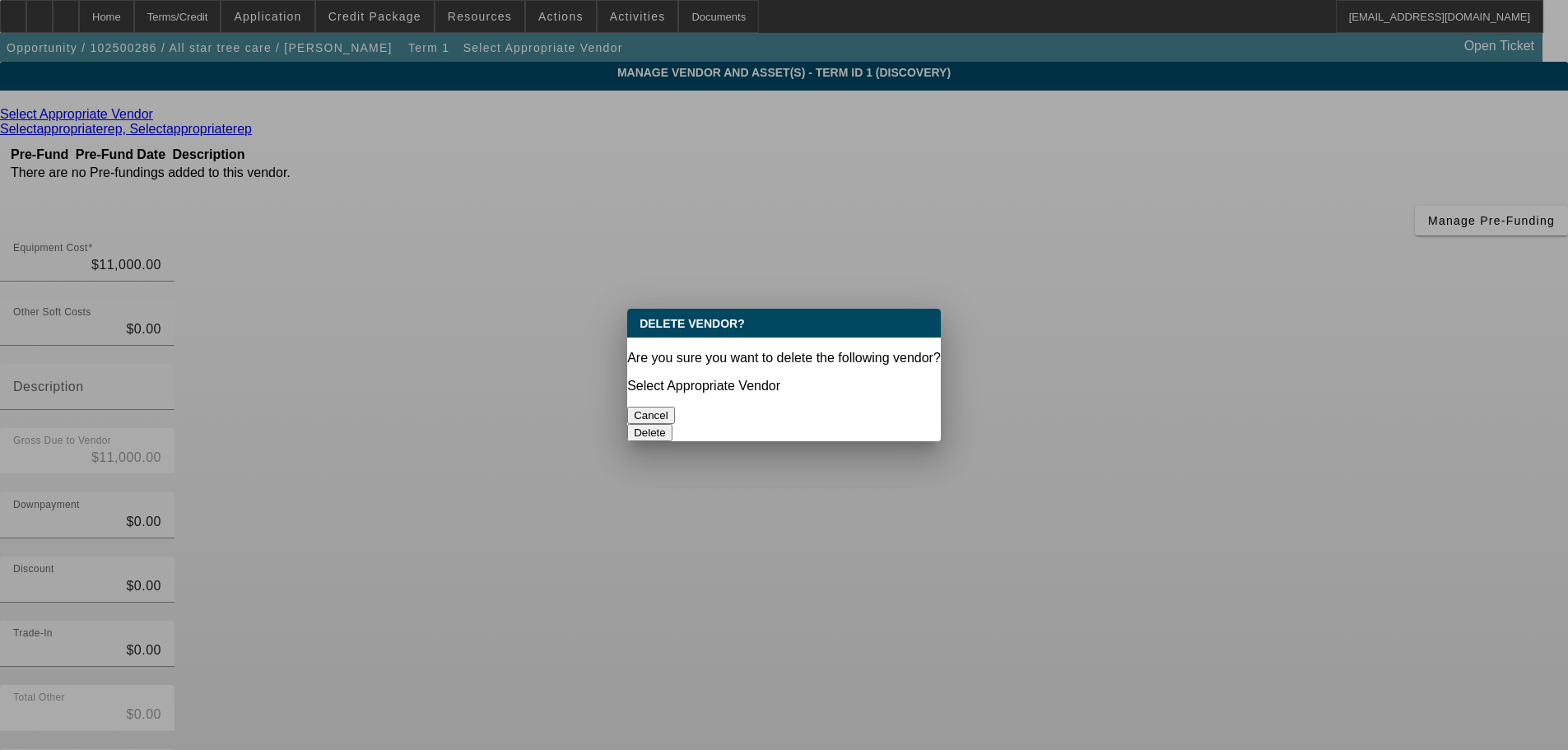
click at [864, 424] on div "Delete" at bounding box center [784, 432] width 314 height 17
click at [672, 424] on button "Delete" at bounding box center [649, 432] width 45 height 17
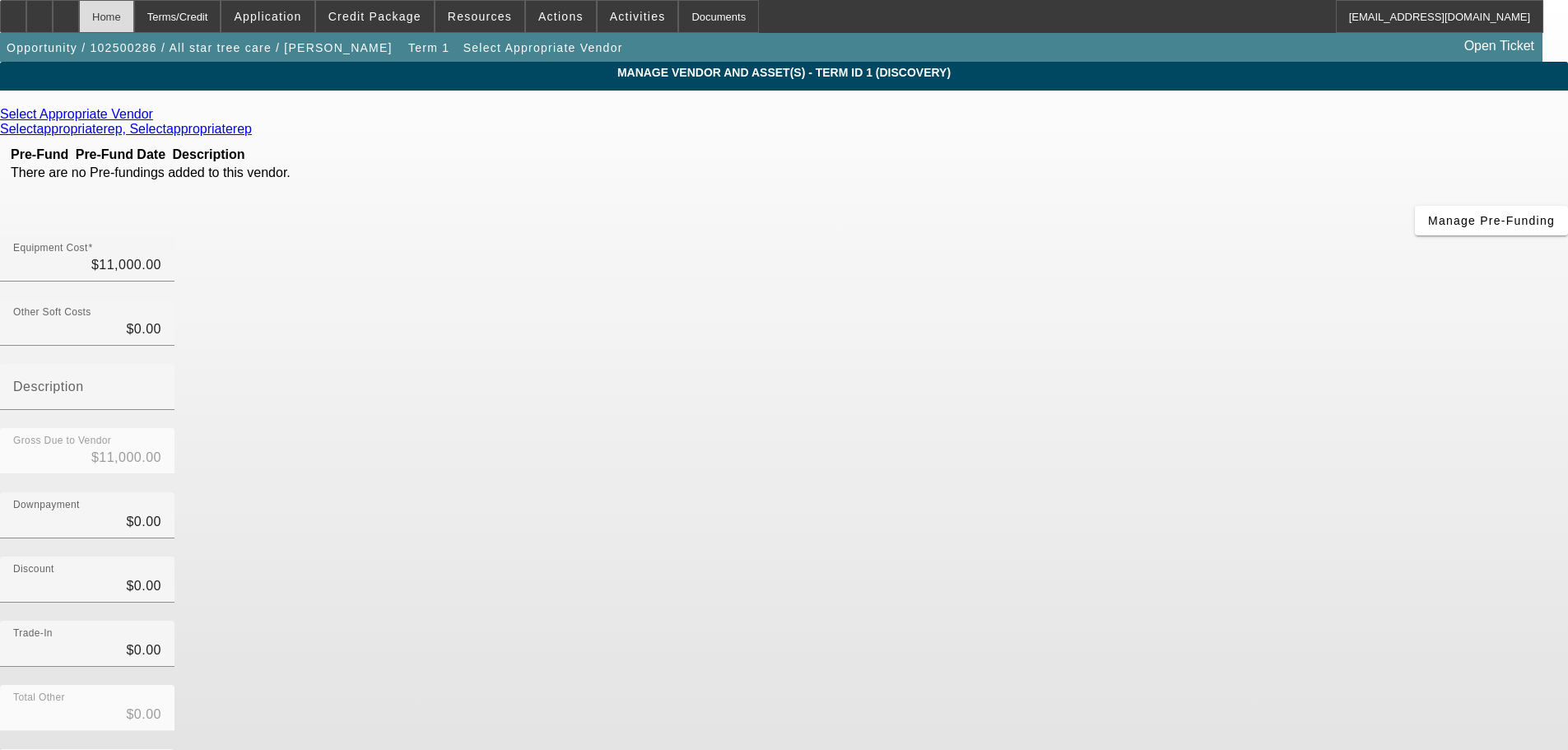
click at [134, 19] on div "Home" at bounding box center [107, 16] width 55 height 33
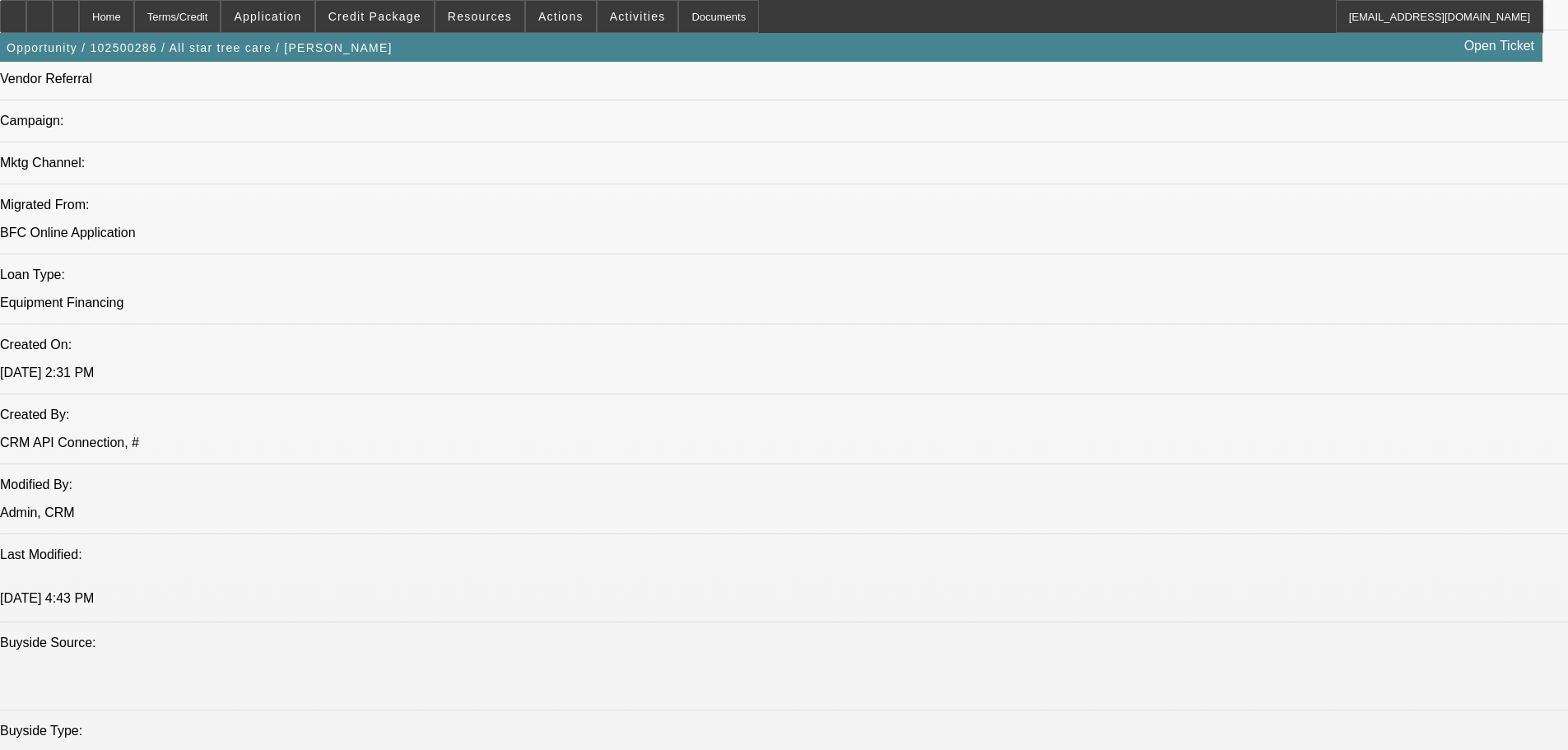
select select "0"
select select "2"
select select "0.1"
select select "4"
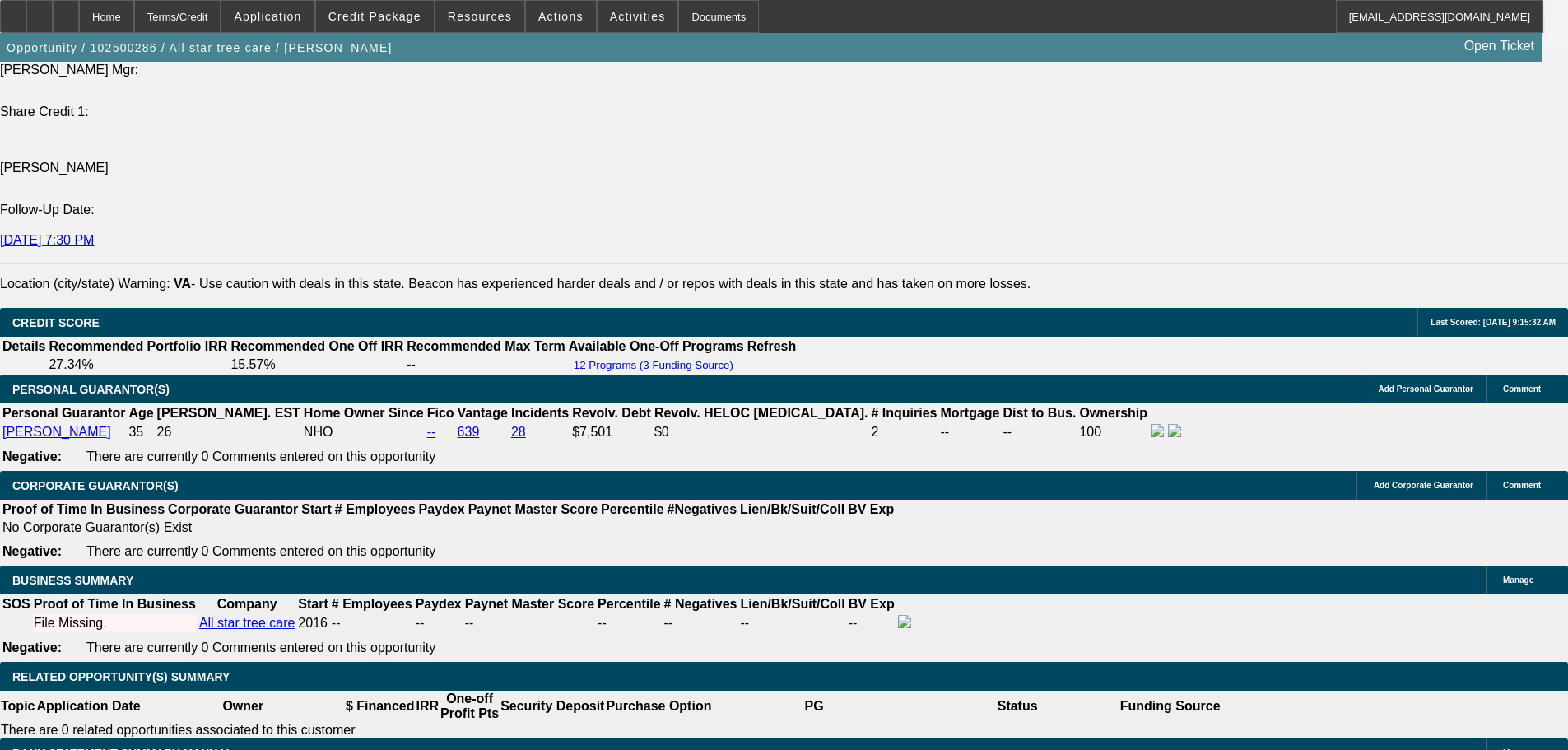
scroll to position [2226, 0]
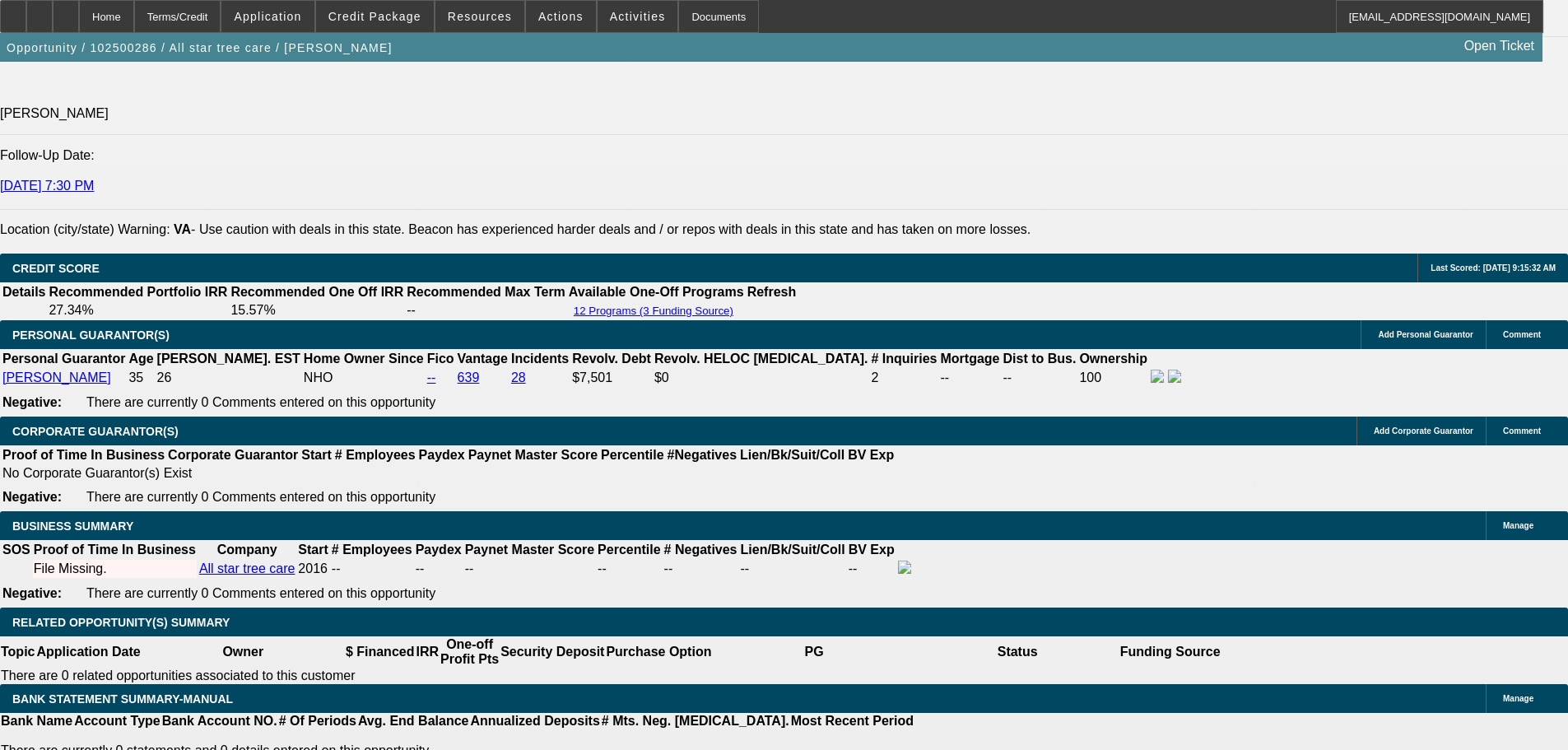
drag, startPoint x: 318, startPoint y: 474, endPoint x: 363, endPoint y: 473, distance: 45.0
type input "36"
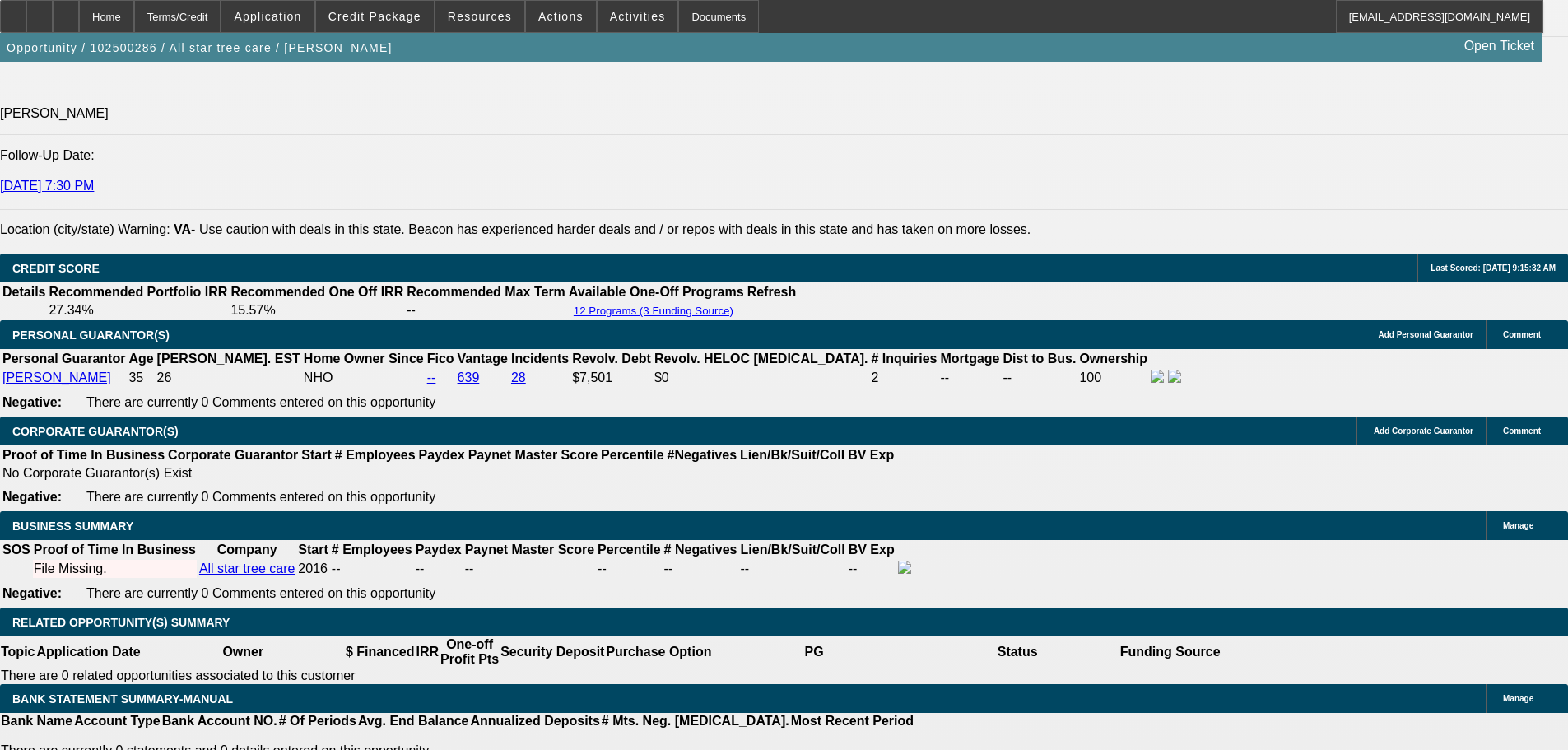
type input "13"
type input "$662.90"
type input "$331.45"
type input "$791.80"
type input "$395.90"
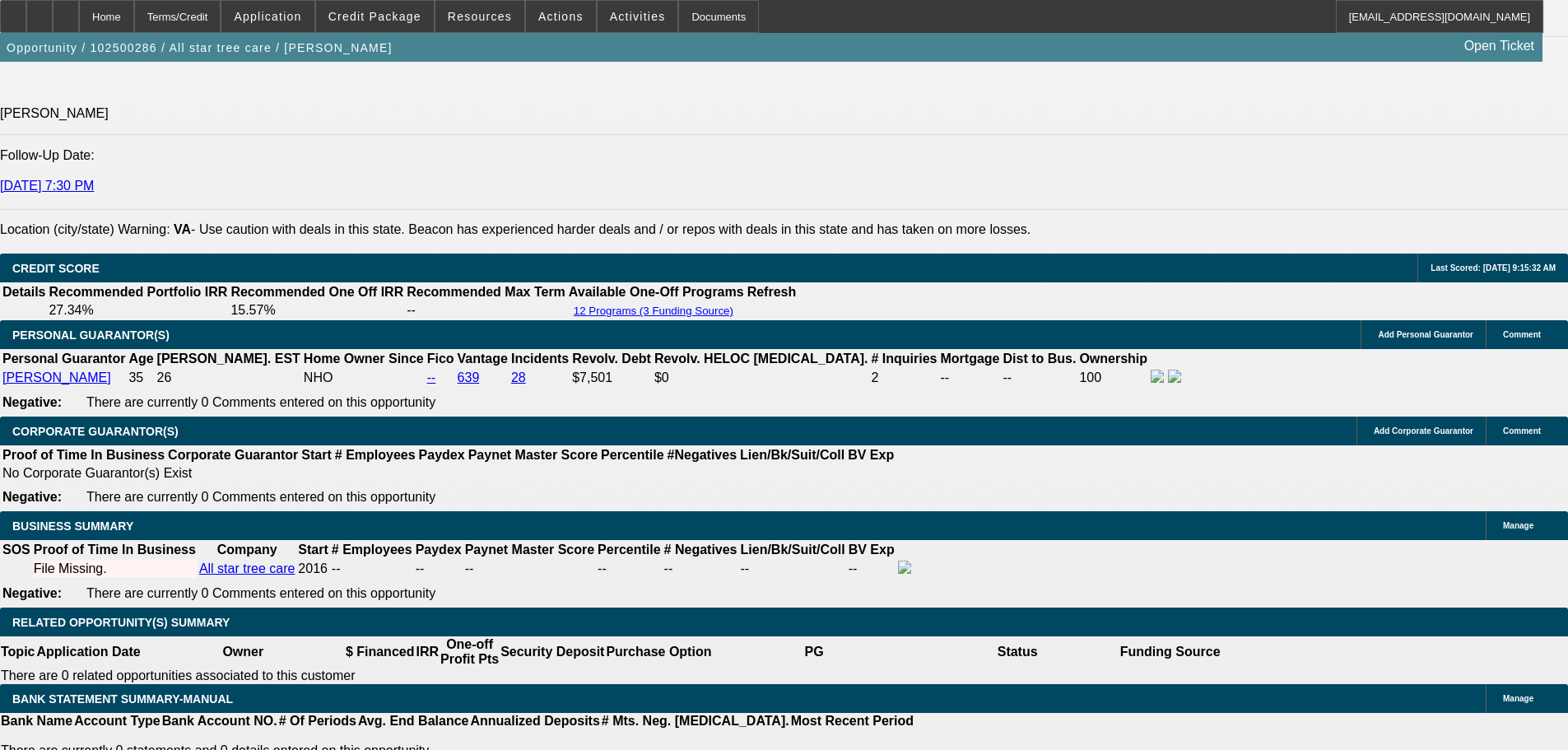
type input "13"
drag, startPoint x: 321, startPoint y: 466, endPoint x: 358, endPoint y: 472, distance: 37.5
type input "42"
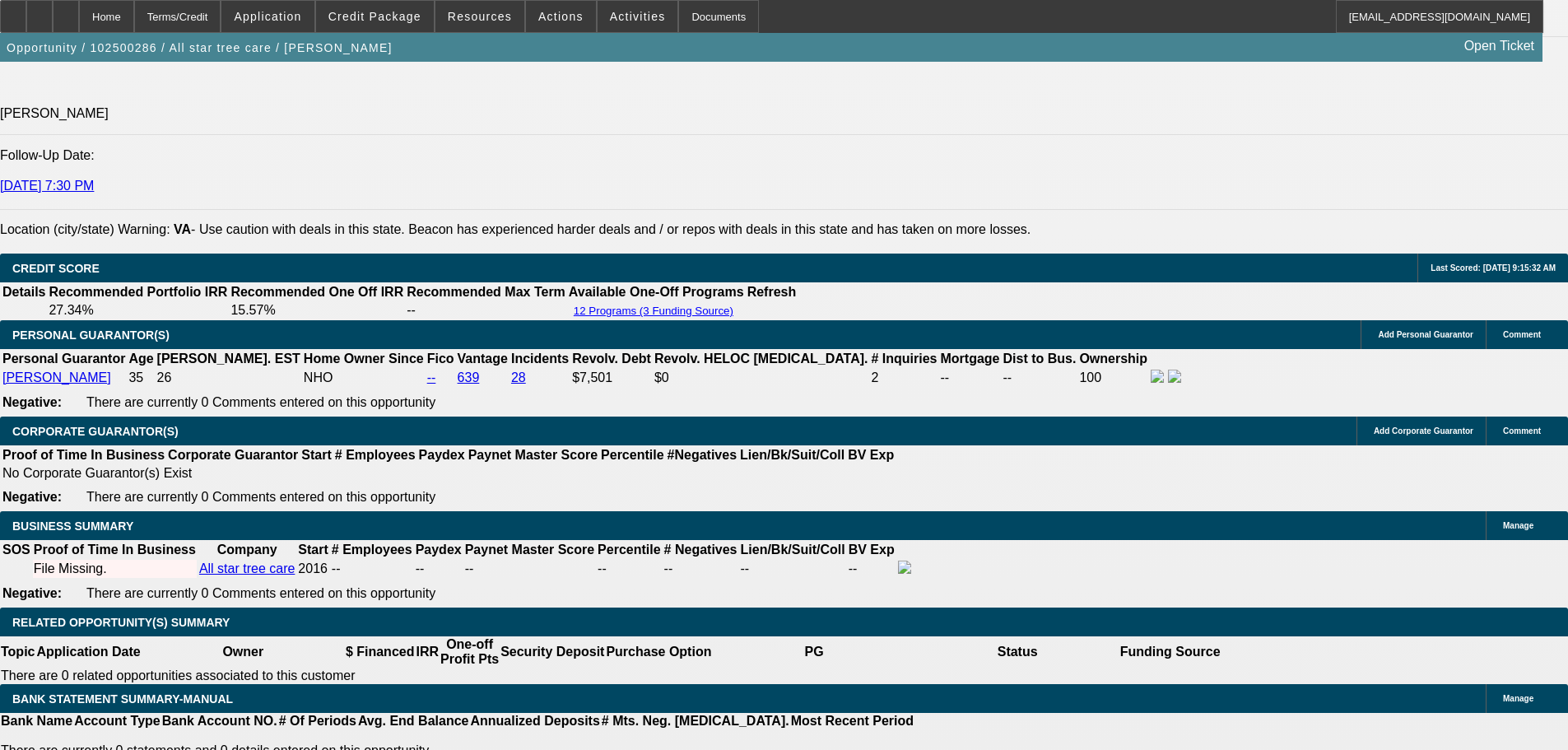
type input "$6,034.98"
type input "$3,017.49"
type input "$699.40"
type input "$349.70"
type input "42"
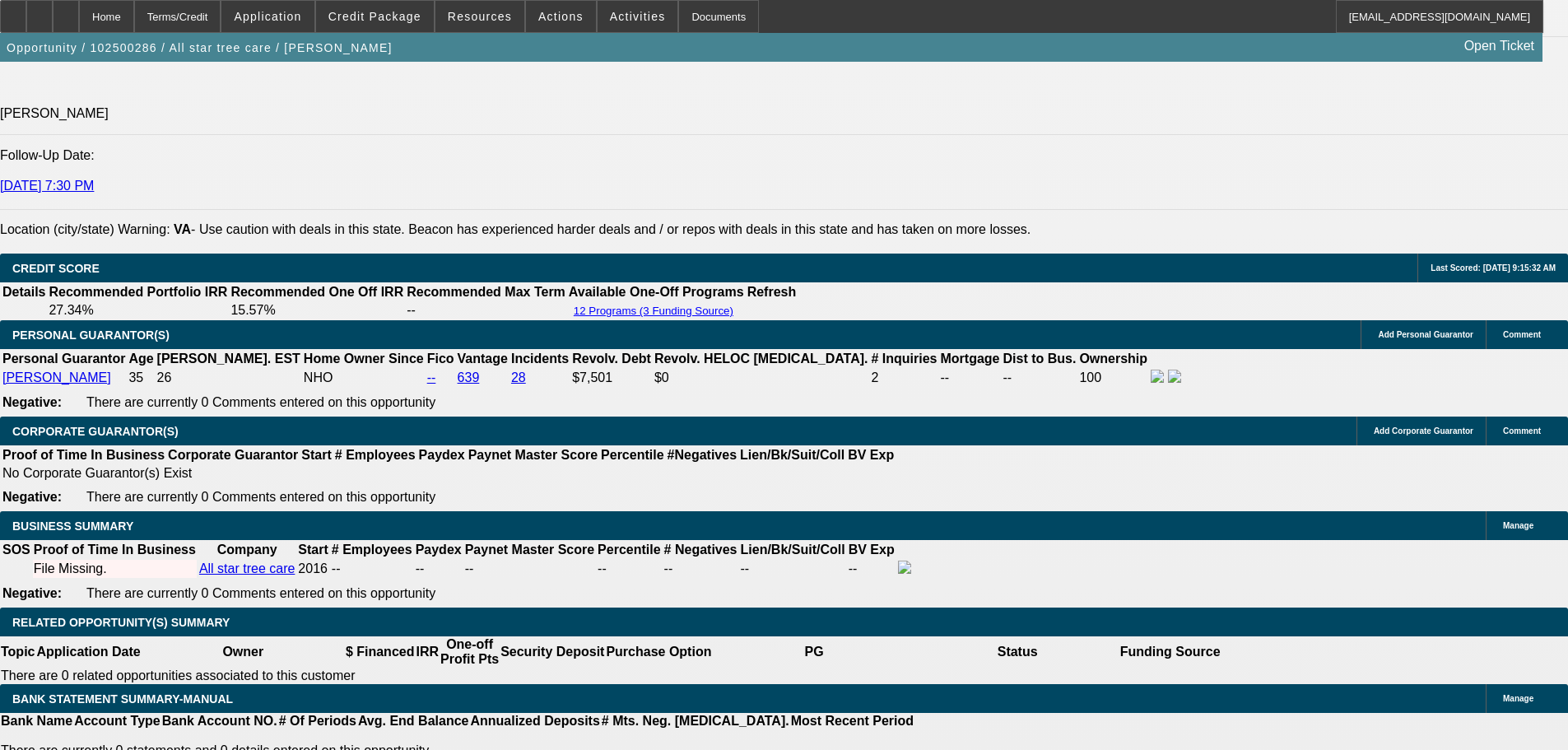
drag, startPoint x: 295, startPoint y: 340, endPoint x: 537, endPoint y: 336, distance: 242.0
type input "$0.00"
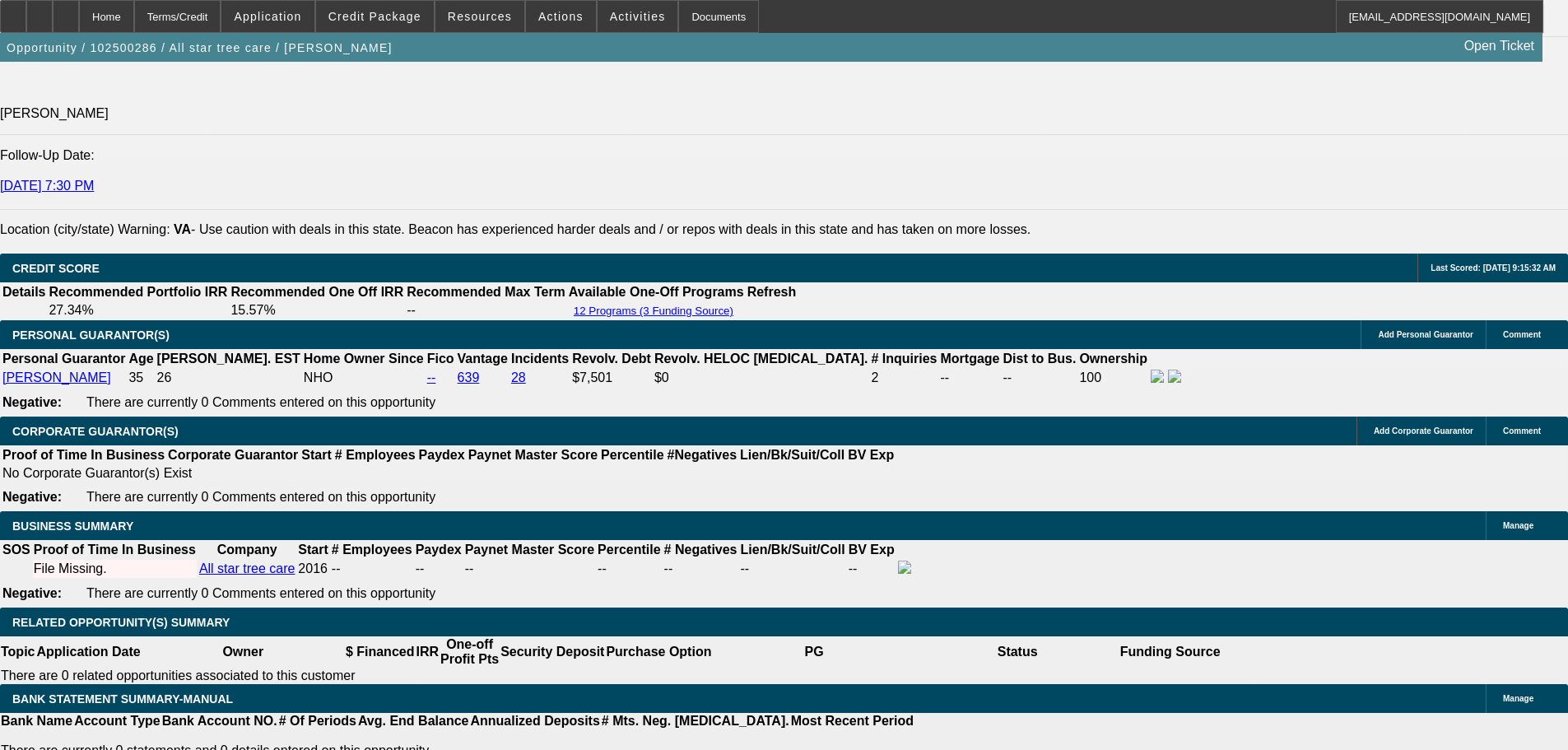
type input "$1,056.56"
type input "$528.28"
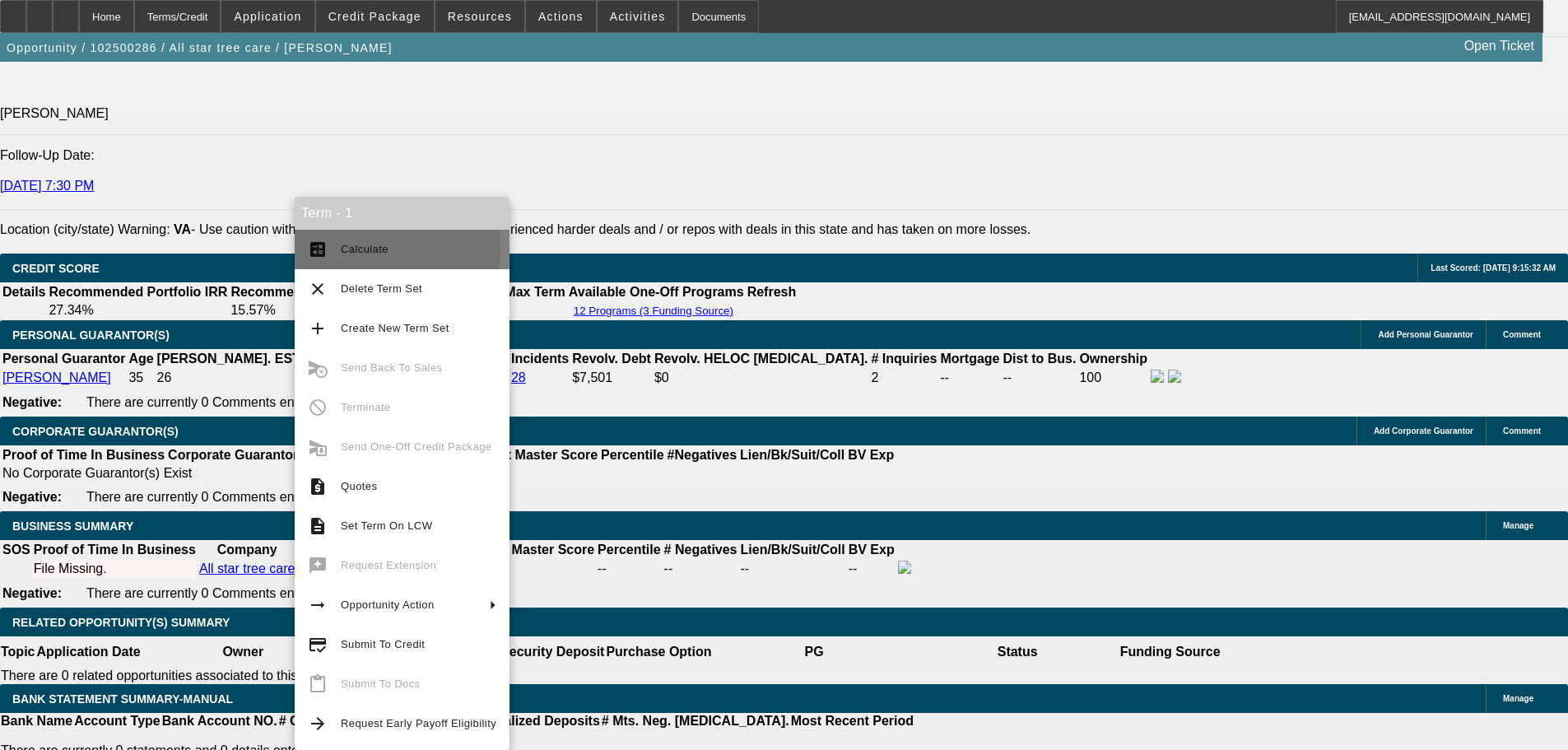
click at [376, 249] on span "Calculate" at bounding box center [365, 249] width 48 height 12
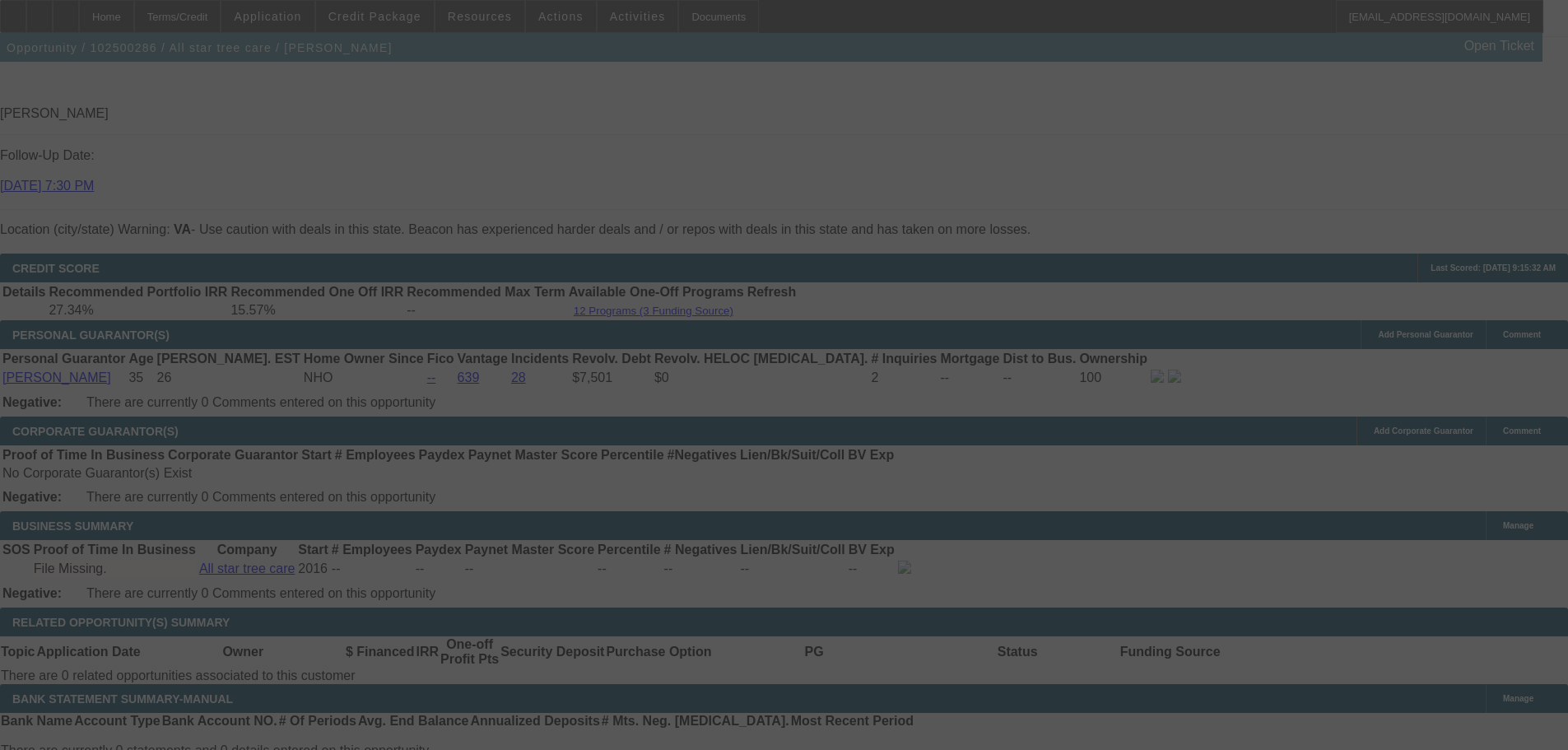
select select "0"
select select "2"
select select "0.1"
select select "4"
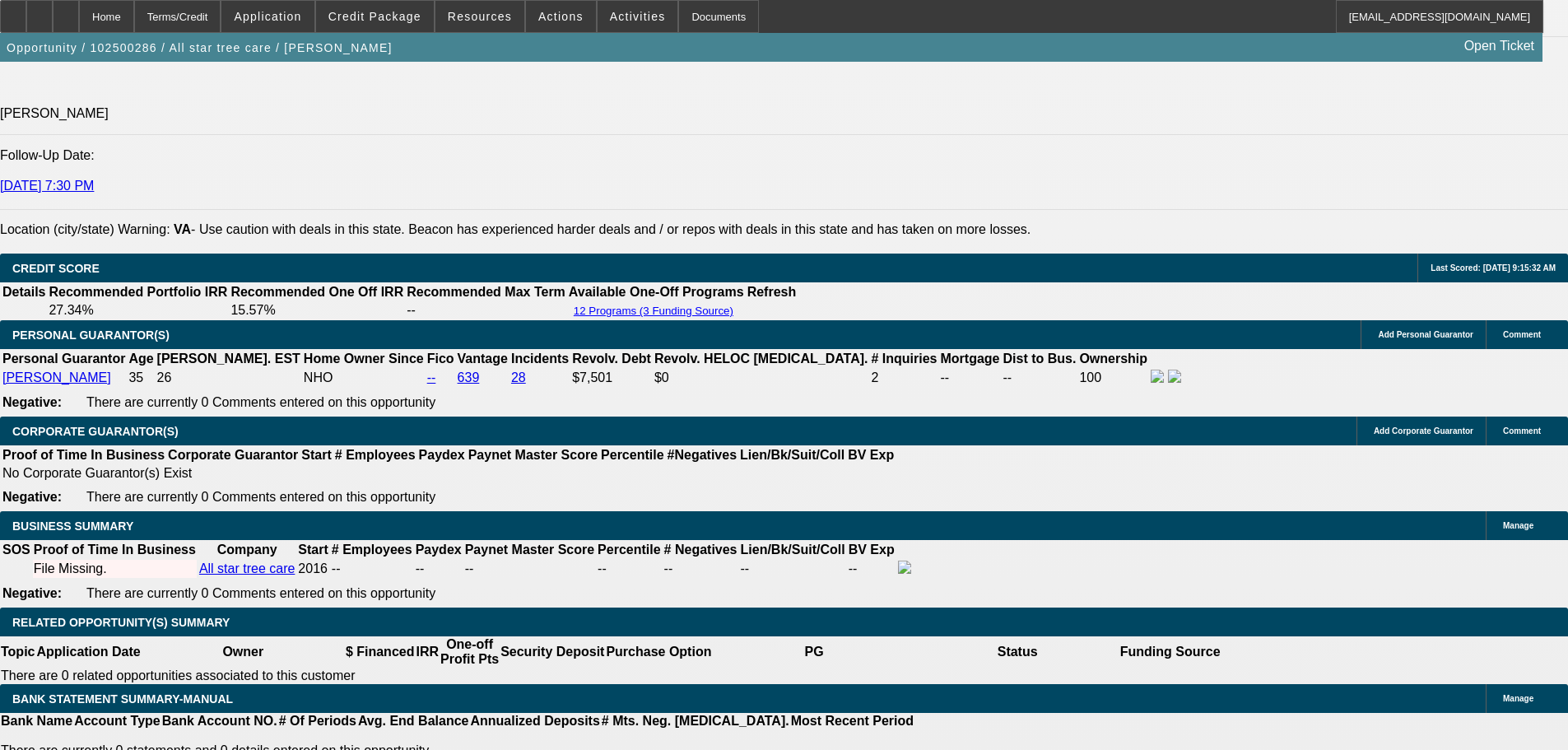
drag, startPoint x: 324, startPoint y: 465, endPoint x: 349, endPoint y: 470, distance: 25.5
drag, startPoint x: 248, startPoint y: 471, endPoint x: 349, endPoint y: 471, distance: 101.0
type input "$528.28"
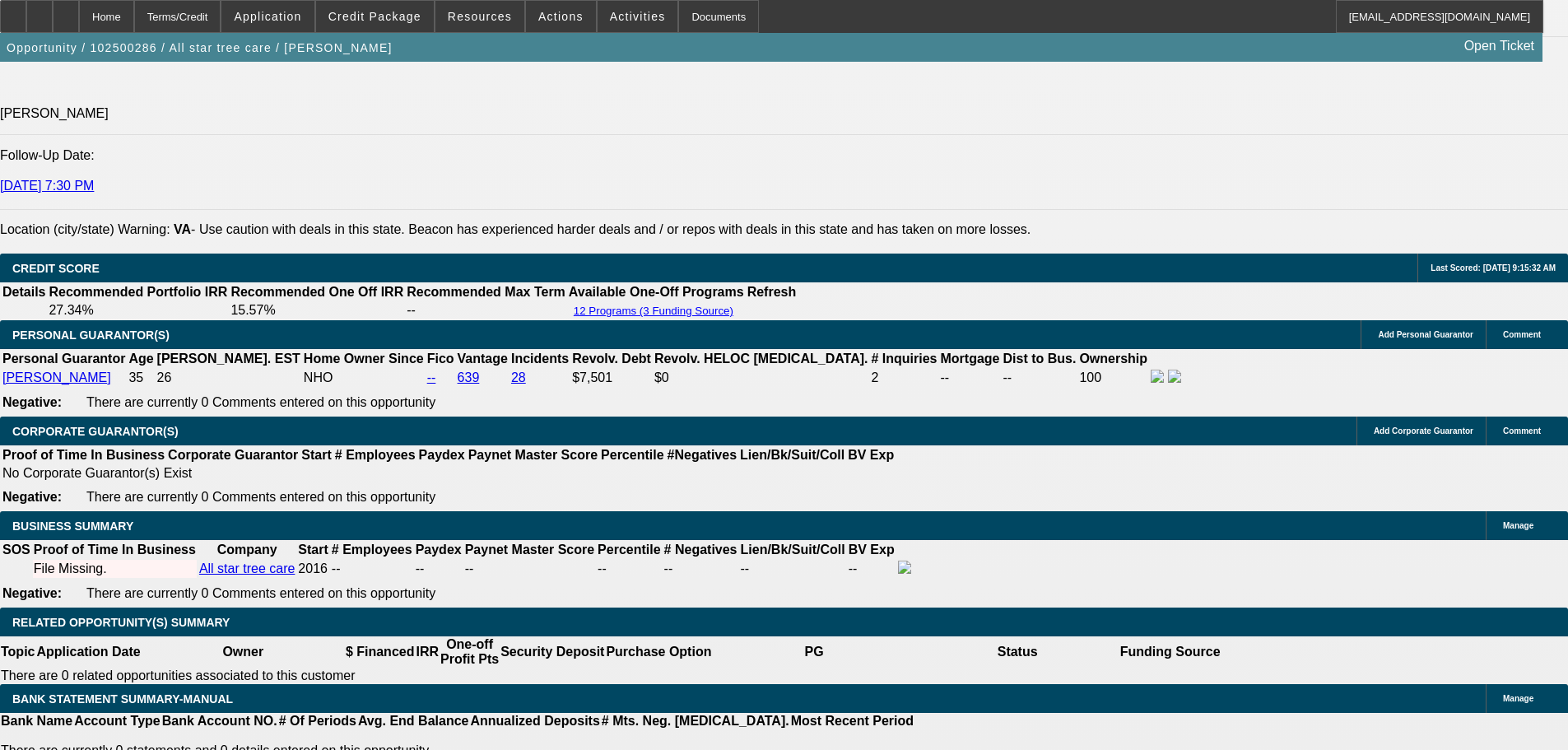
drag, startPoint x: 322, startPoint y: 473, endPoint x: 378, endPoint y: 440, distance: 65.0
type input "UNKNOWN"
type input "3"
type input "$12,090.64"
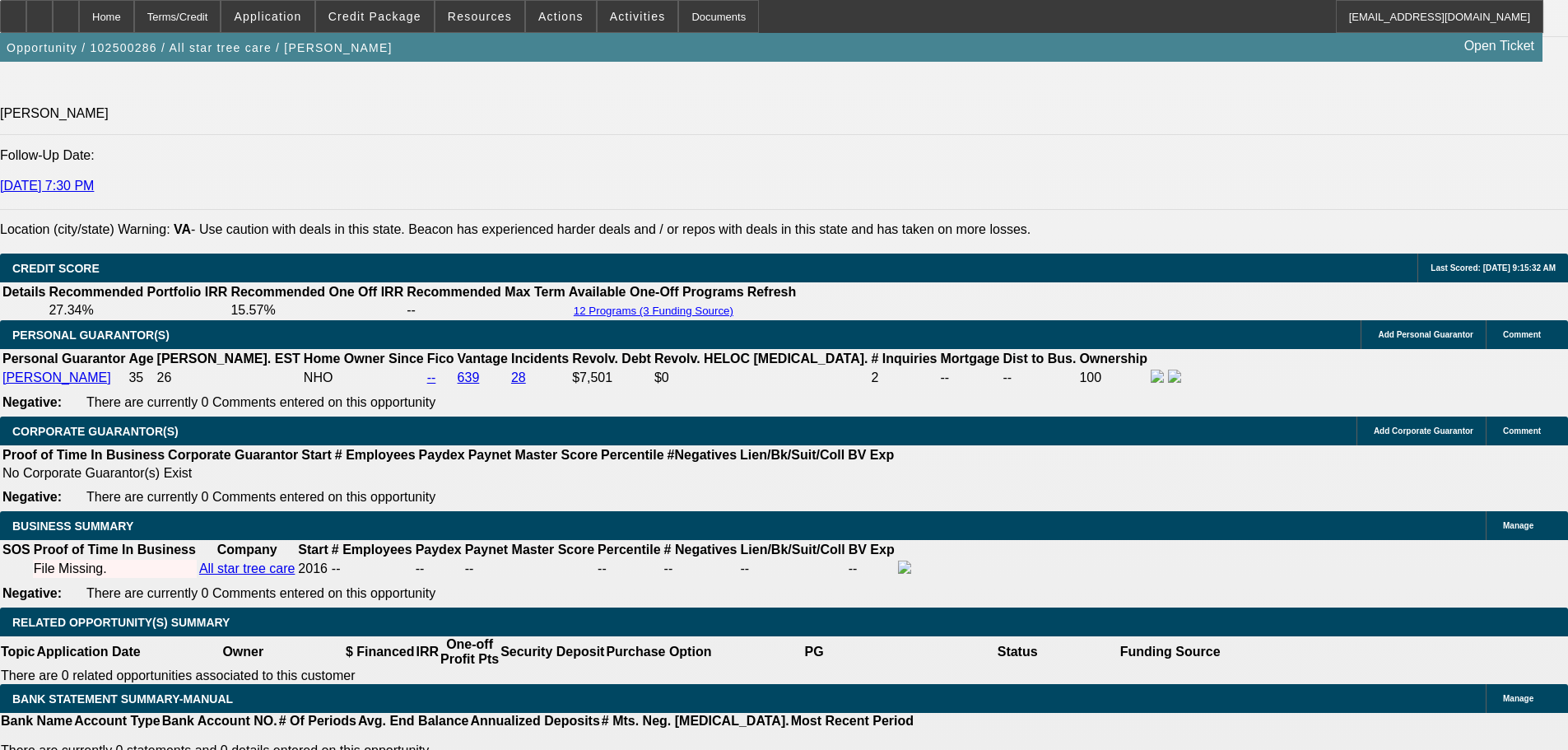
type input "$6,045.32"
type input "36"
type input "$1,196.14"
type input "$598.07"
type input "36"
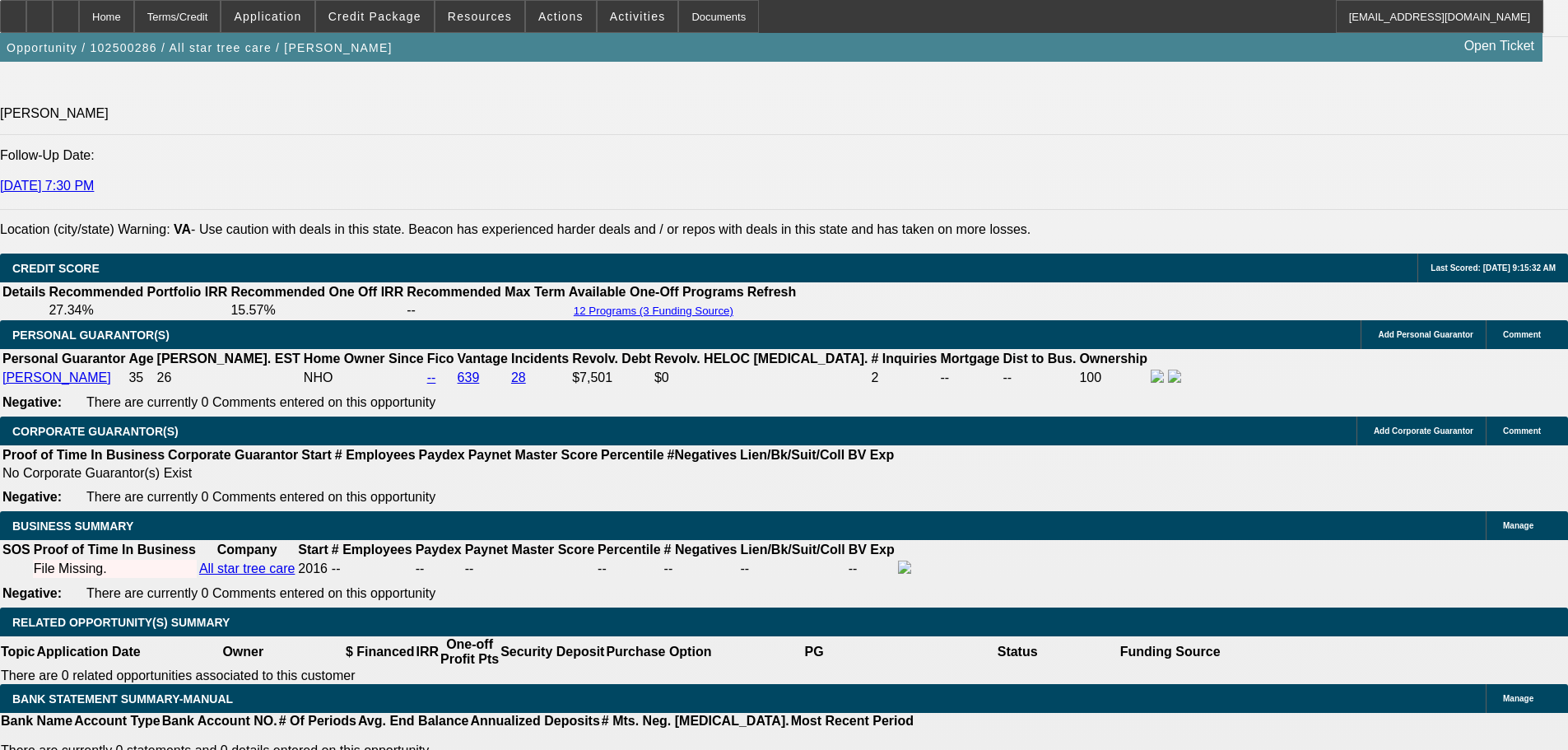
drag, startPoint x: 324, startPoint y: 341, endPoint x: 370, endPoint y: 340, distance: 46.0
type input "$1,000.00"
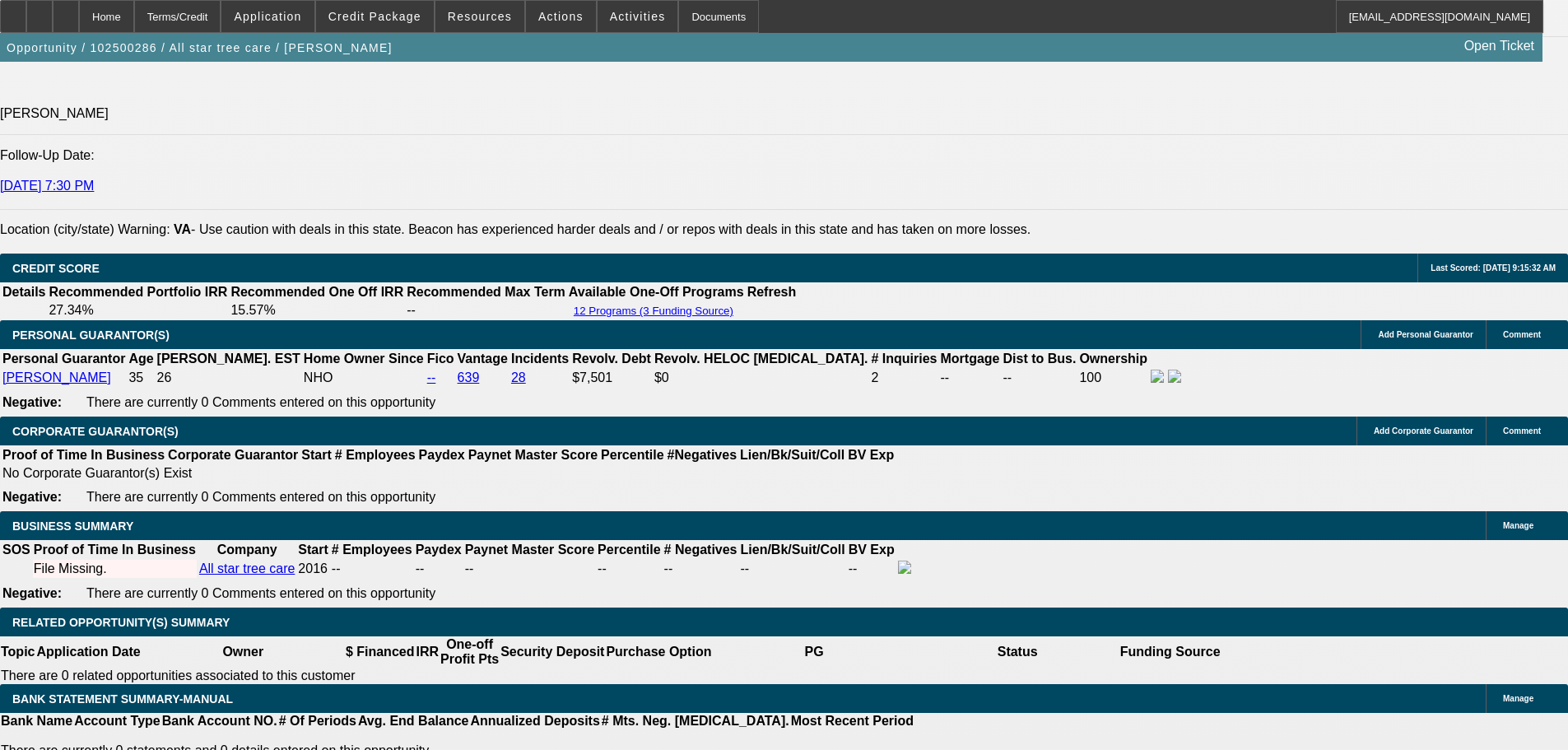
type input "$1,128.74"
type input "$564.37"
drag, startPoint x: 286, startPoint y: 347, endPoint x: 398, endPoint y: 343, distance: 112.1
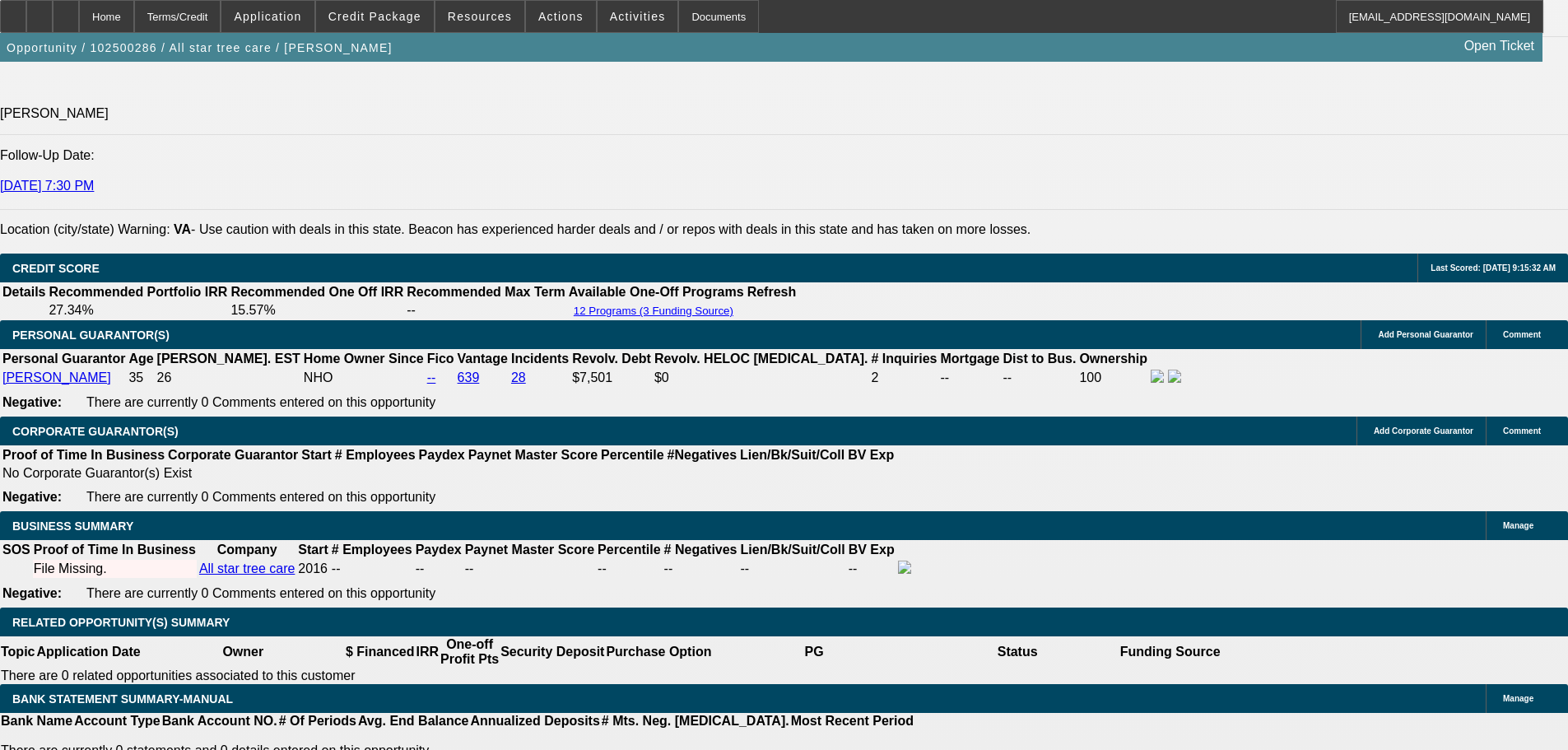
drag, startPoint x: 291, startPoint y: 348, endPoint x: 408, endPoint y: 349, distance: 117.0
type input "$0.00"
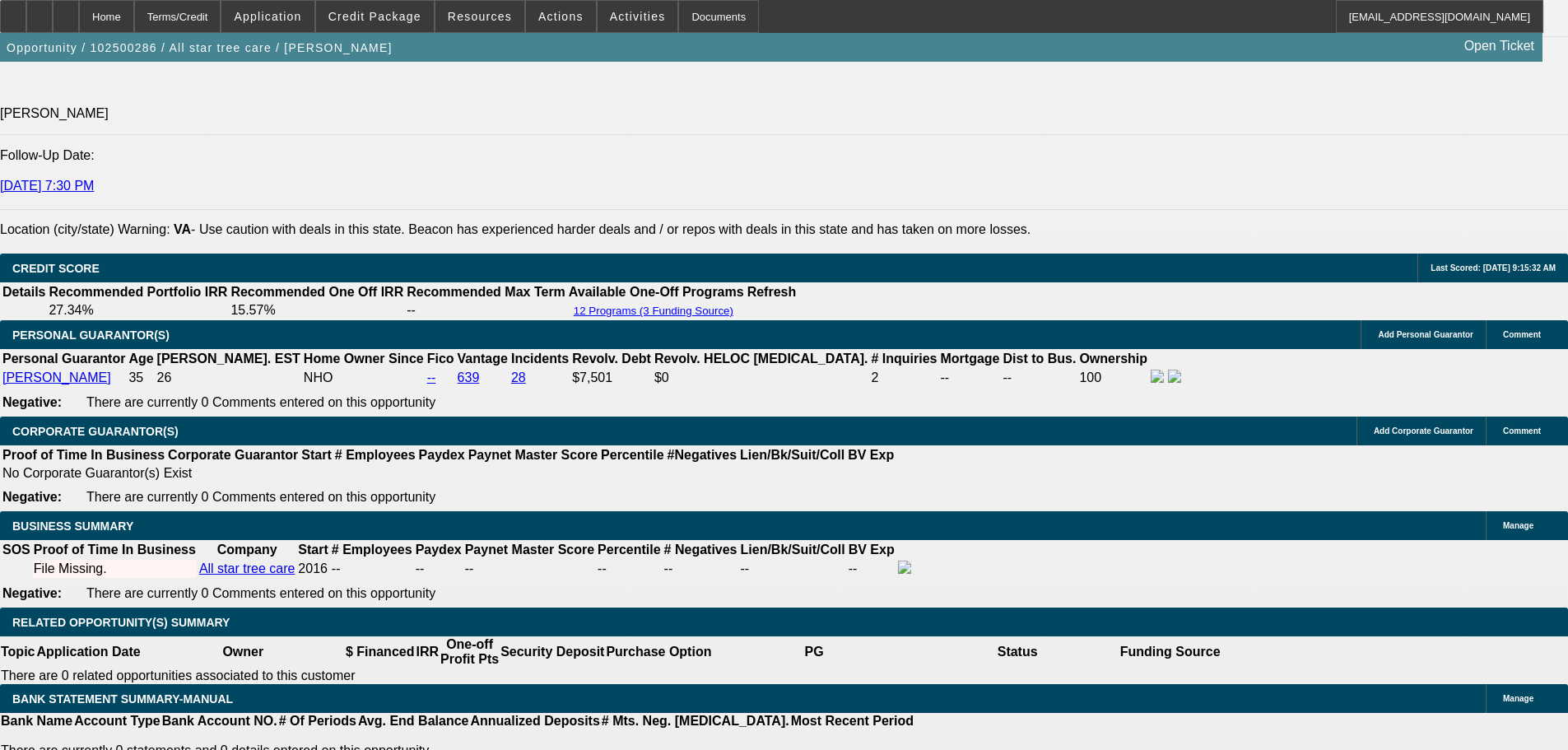
type input "$1,196.14"
type input "$598.07"
drag, startPoint x: 324, startPoint y: 468, endPoint x: 386, endPoint y: 469, distance: 62.0
type input "4"
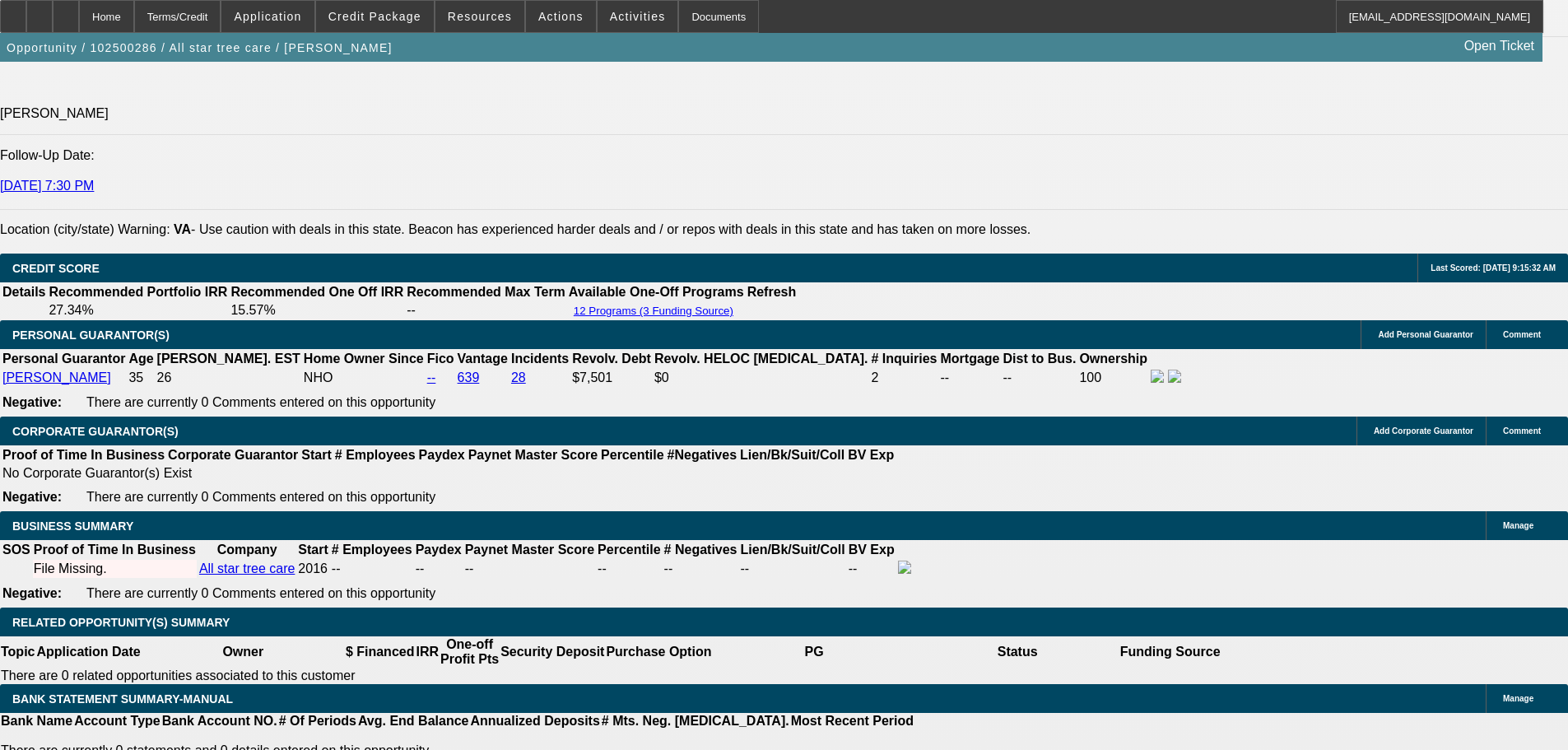
type input "$9,116.66"
type input "$4,558.33"
type input "42"
type input "$1,056.56"
type input "$528.28"
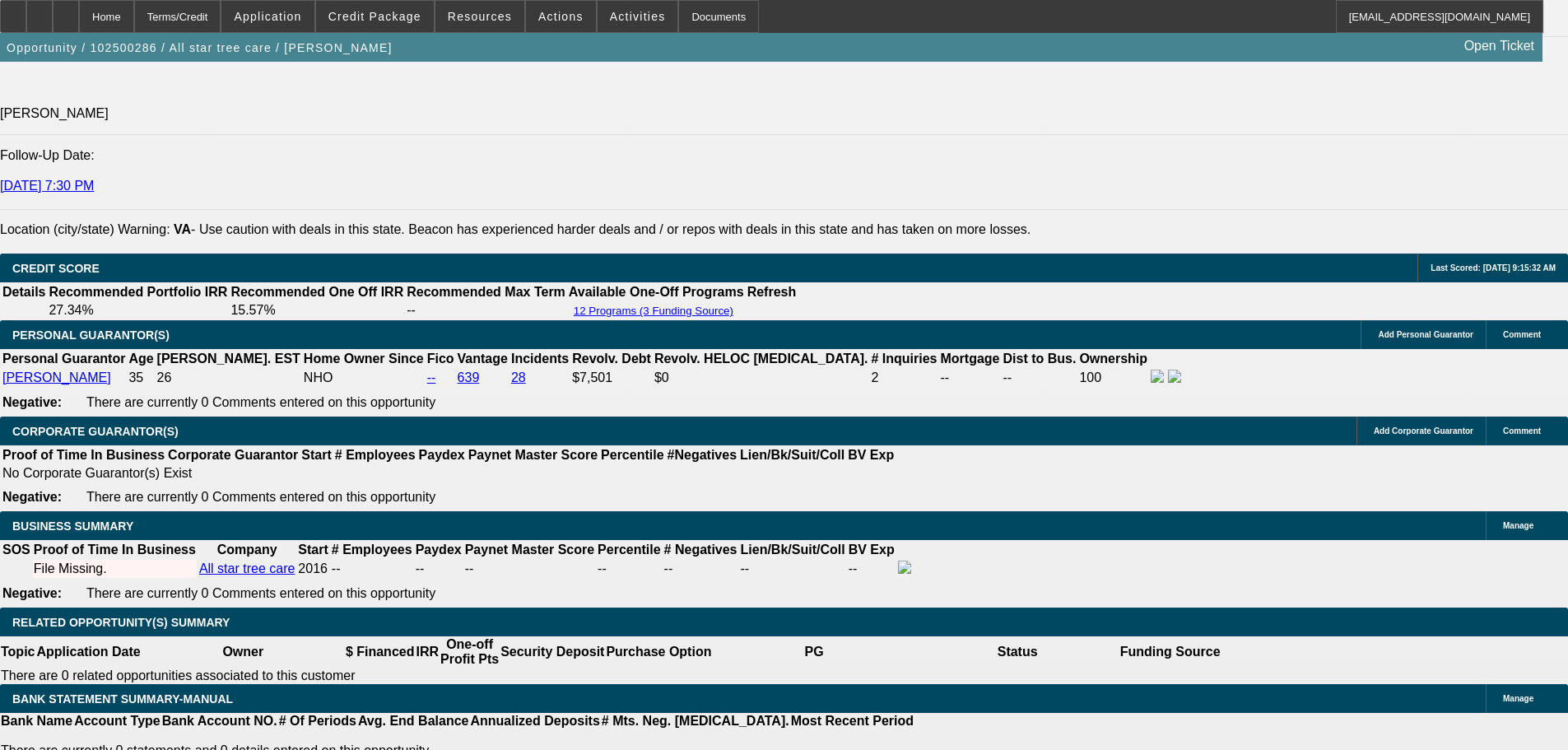
type input "42"
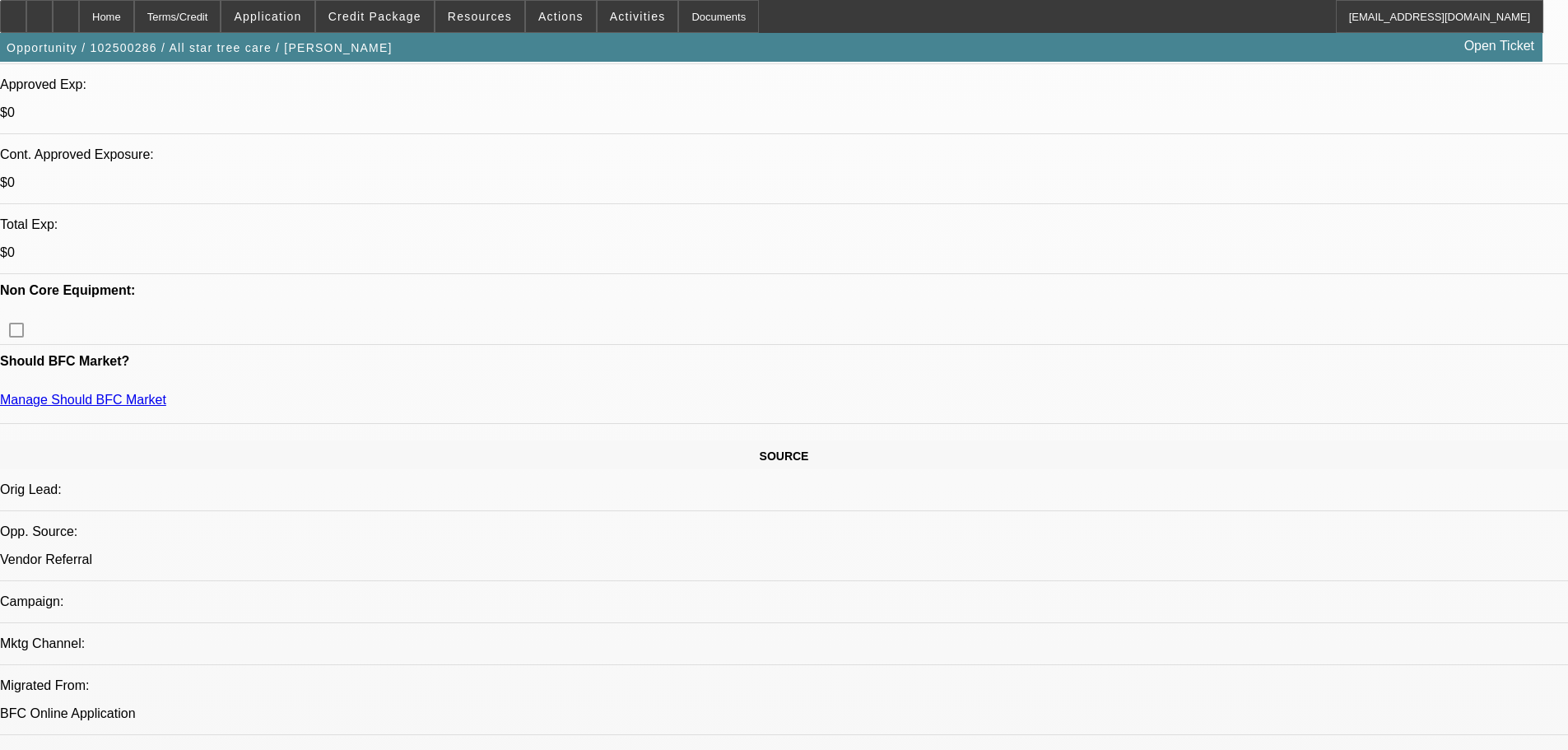
scroll to position [332, 0]
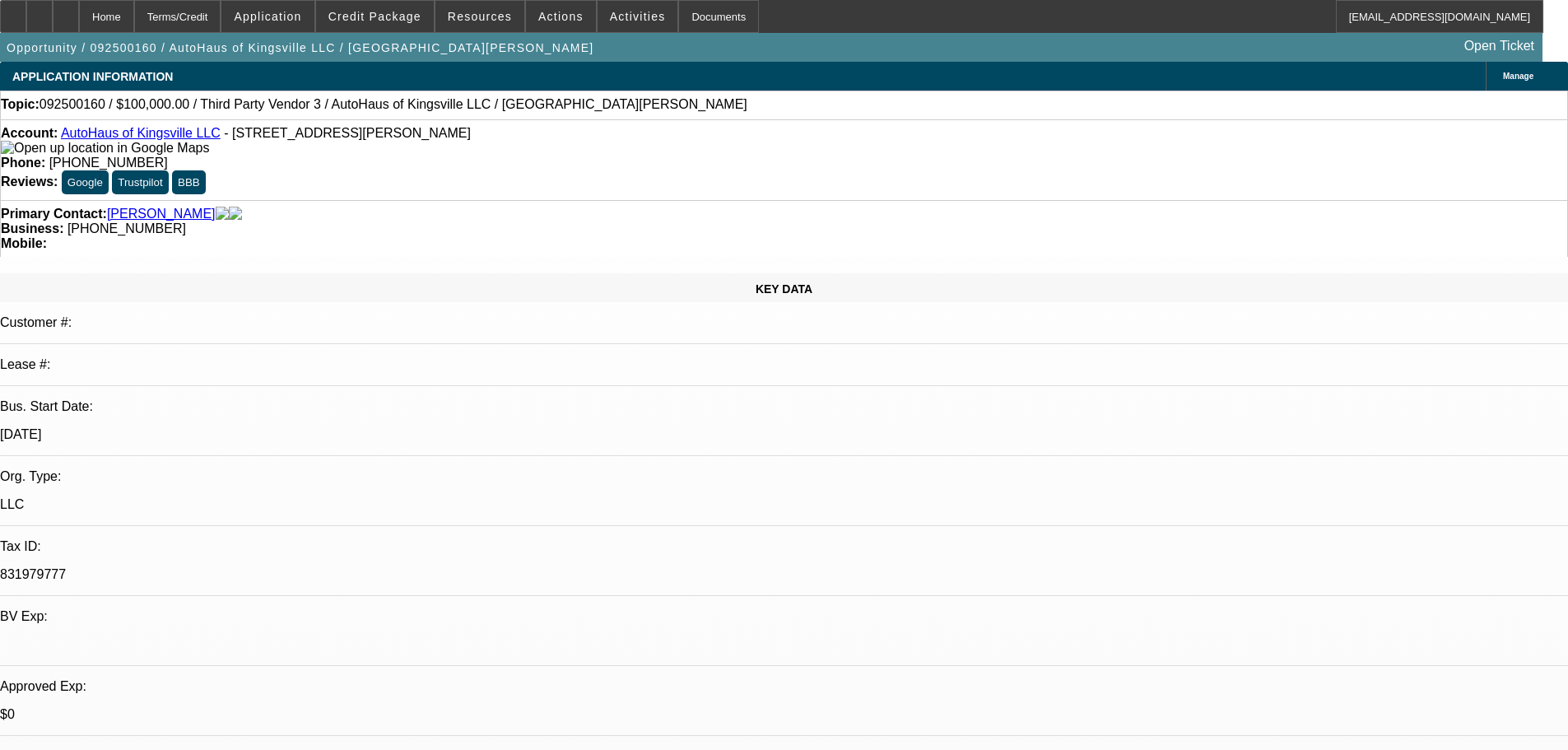
select select "0"
select select "2"
select select "0.1"
select select "4"
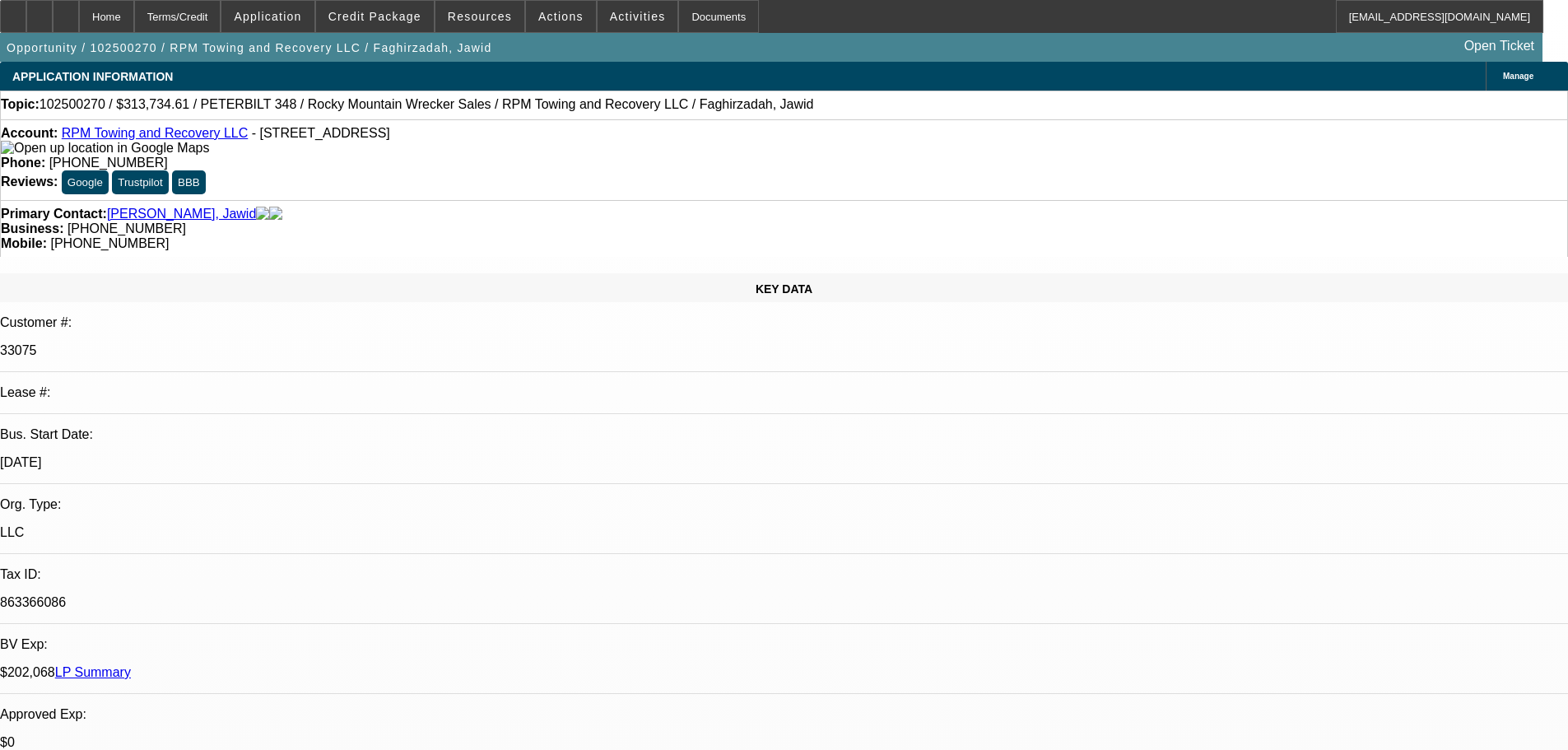
select select "0"
select select "2"
select select "0.1"
select select "4"
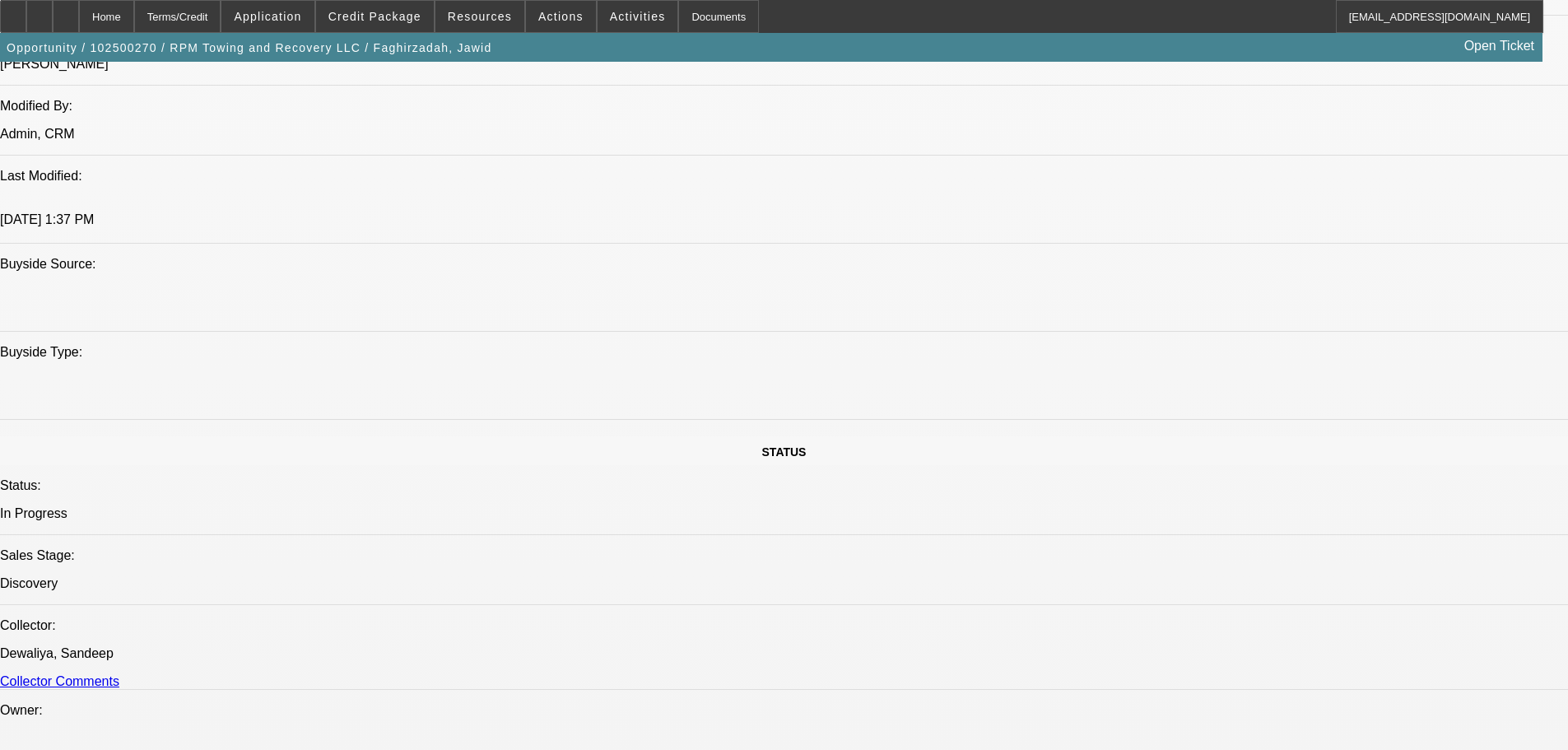
scroll to position [1565, 0]
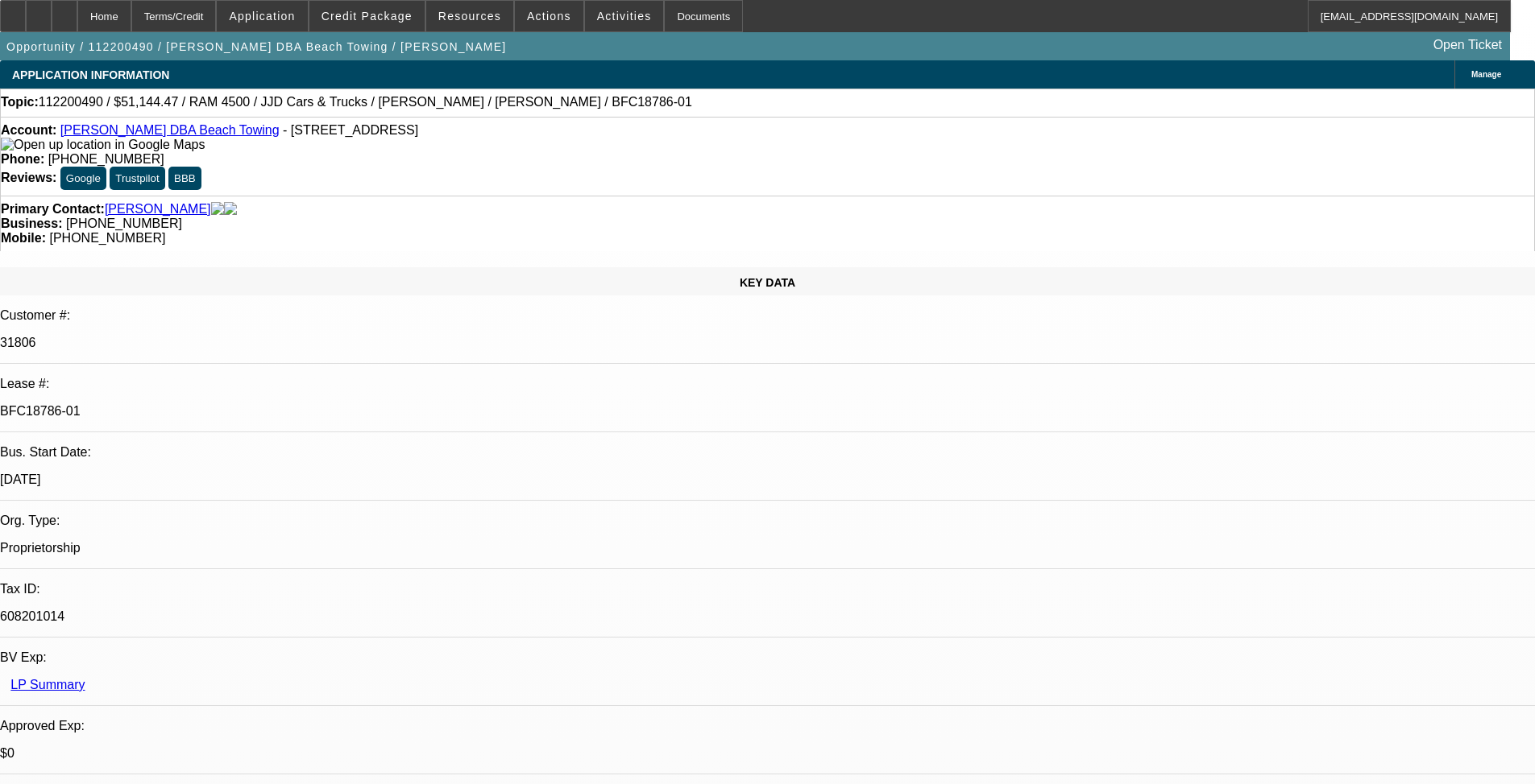
select select "0"
select select "3"
select select "0.1"
select select "4"
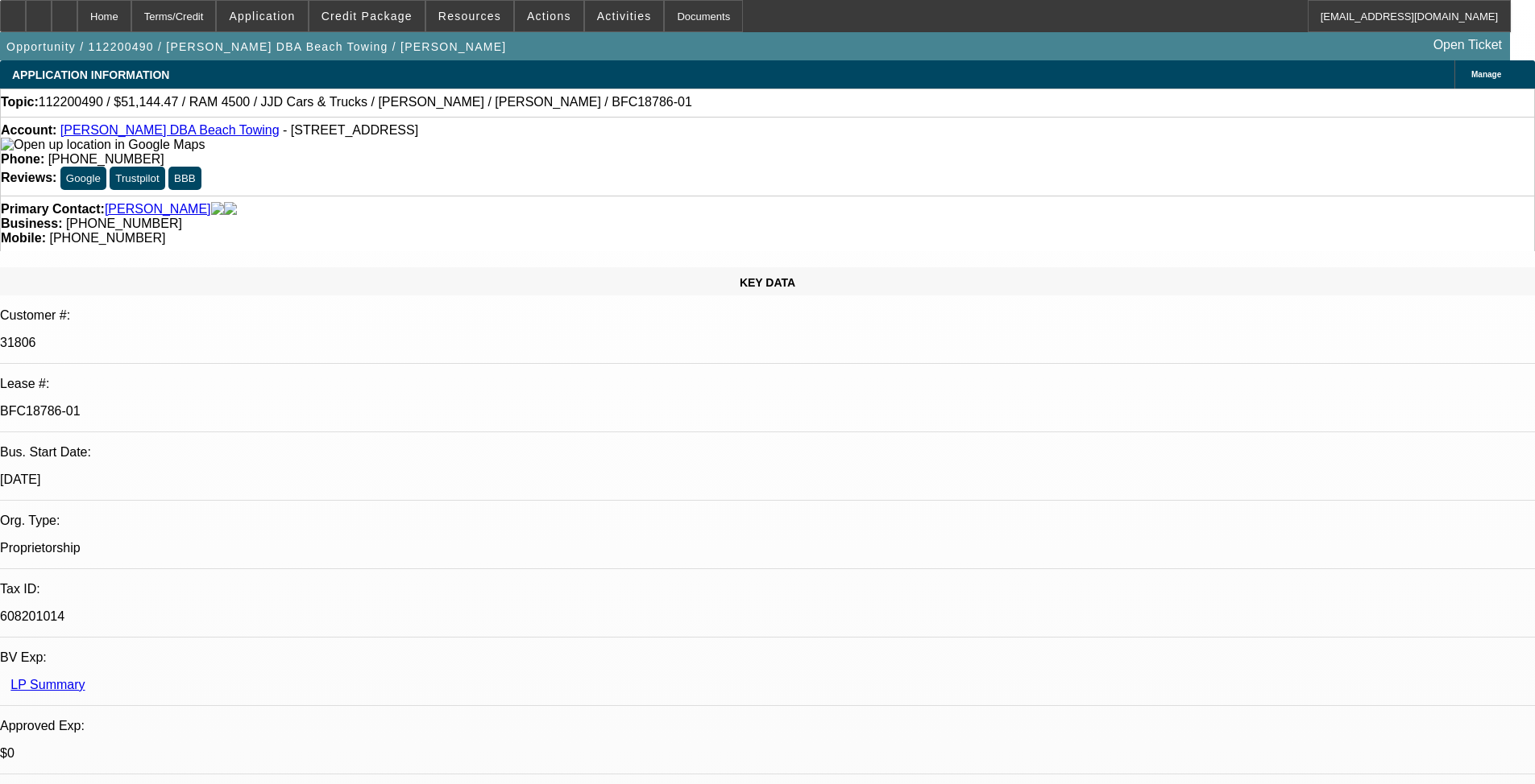
select select "0"
select select "3"
select select "0.1"
select select "4"
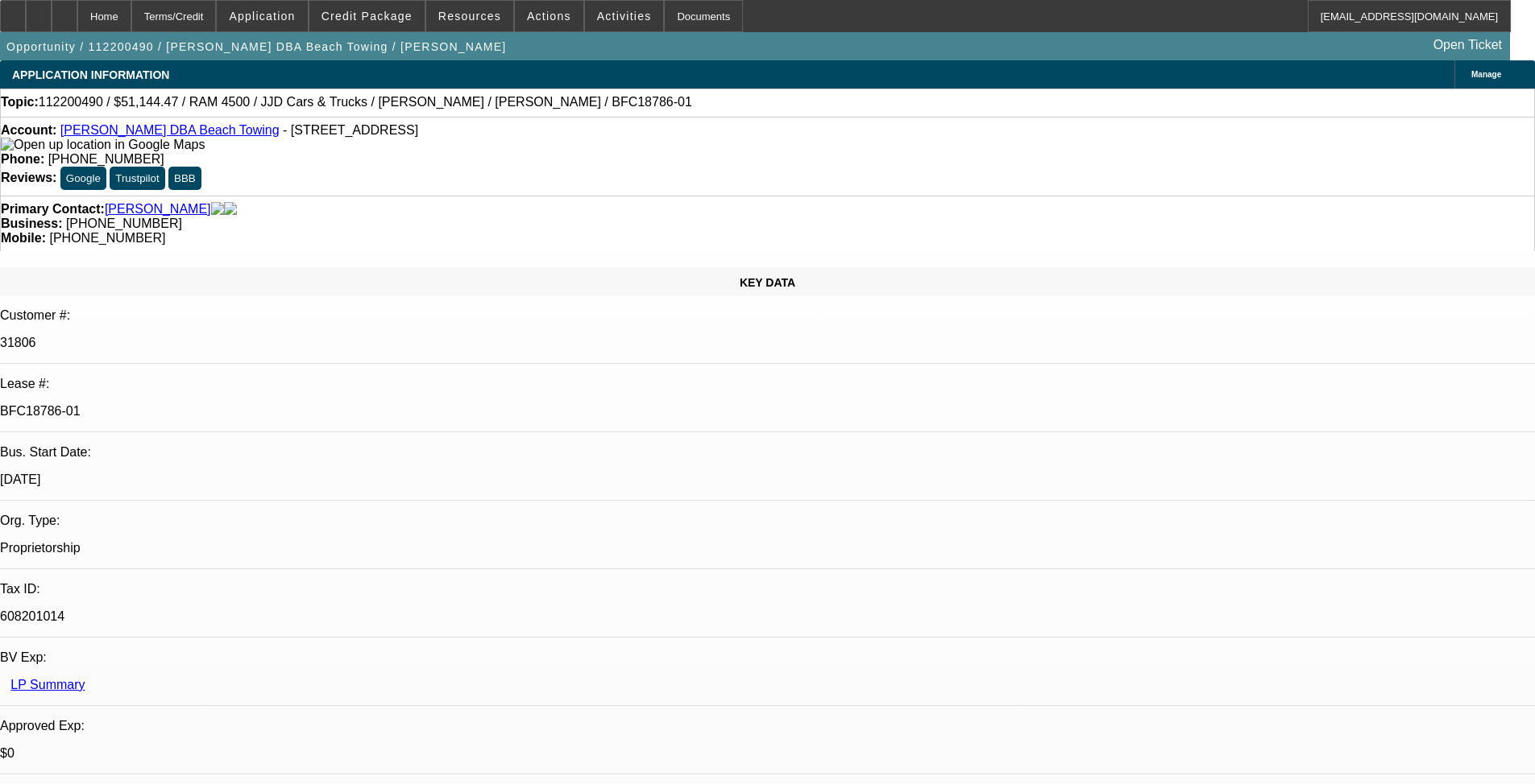
select select "0"
select select "3"
select select "0.1"
select select "4"
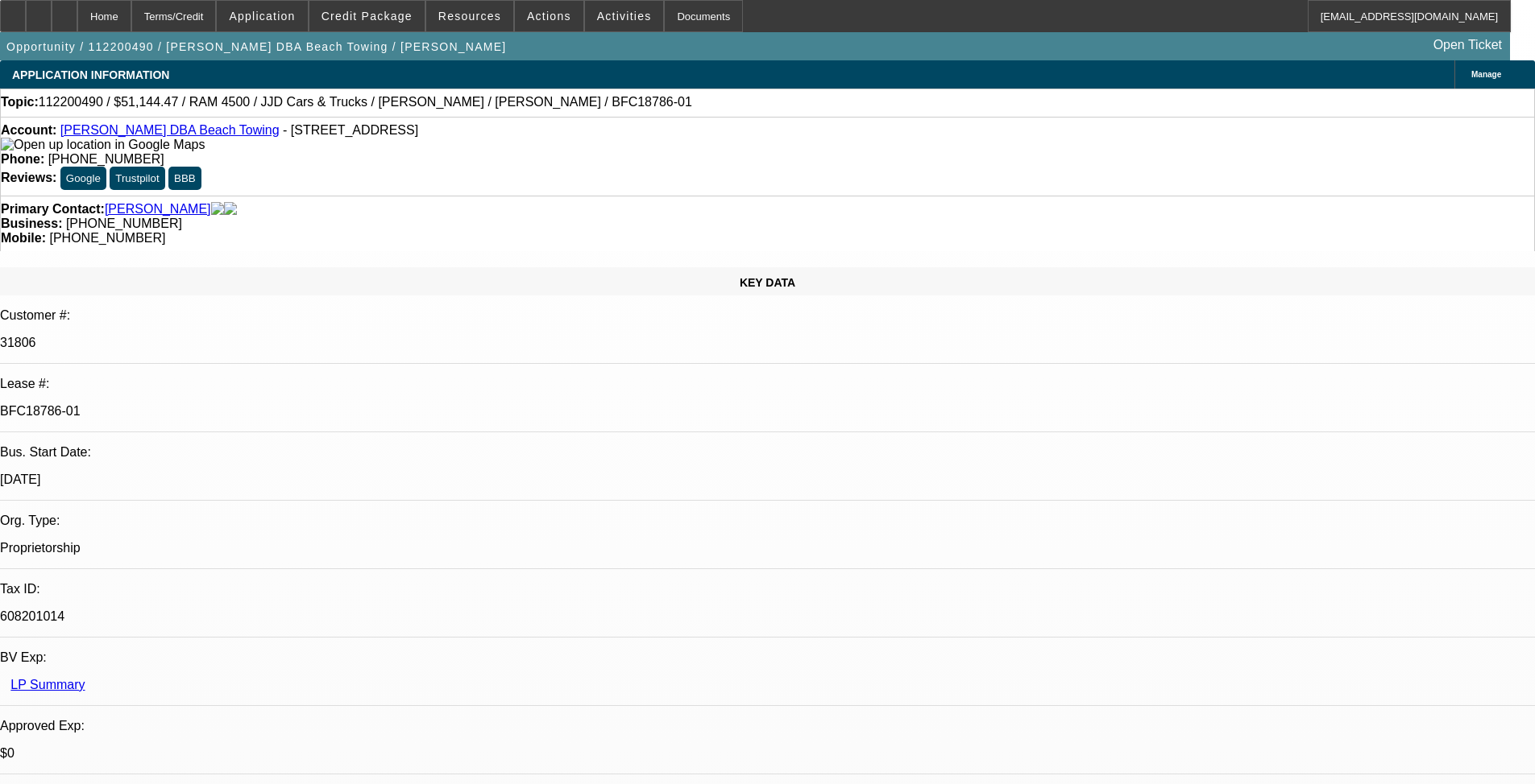
select select "0"
select select "3"
select select "0.1"
select select "4"
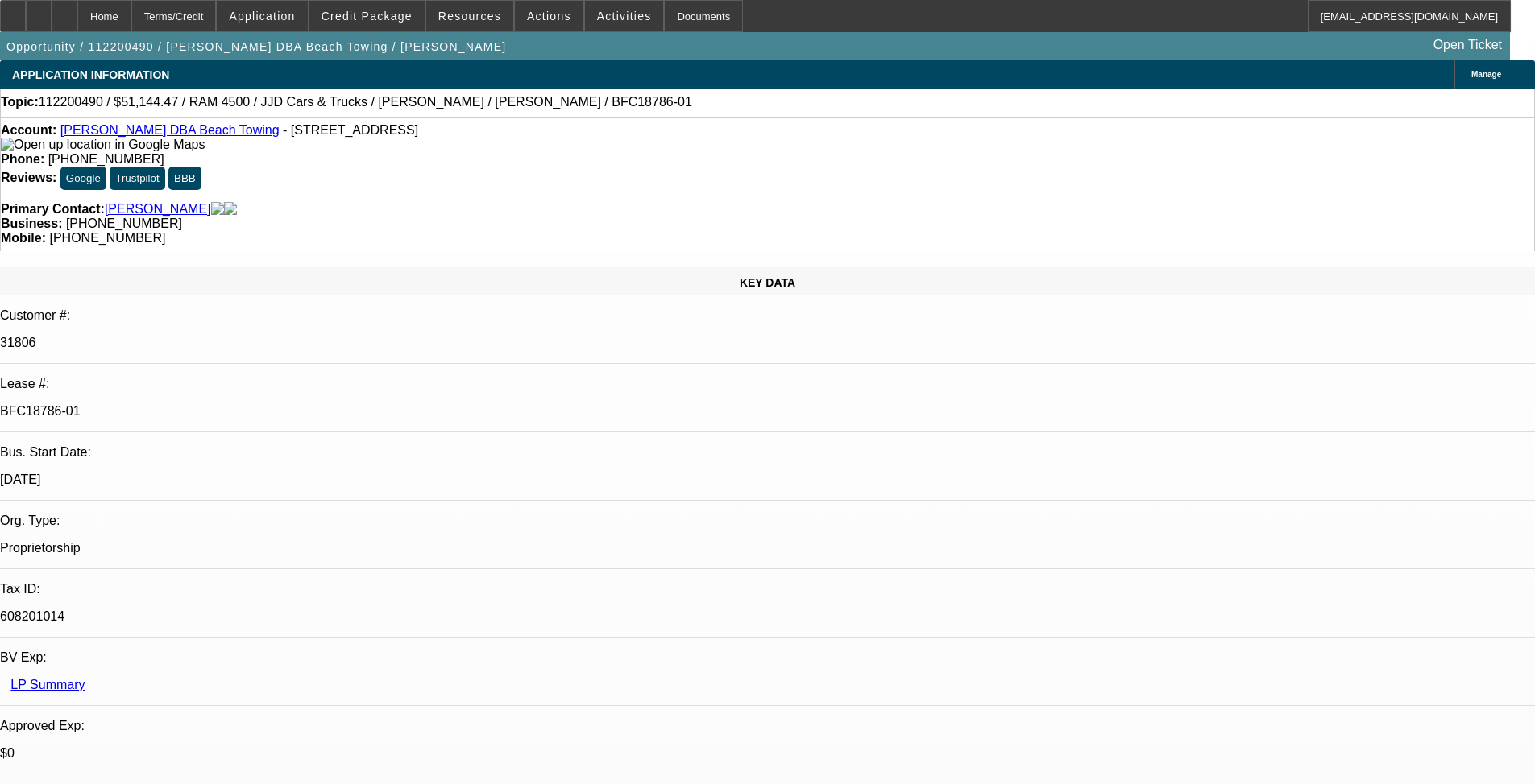
scroll to position [2416, 0]
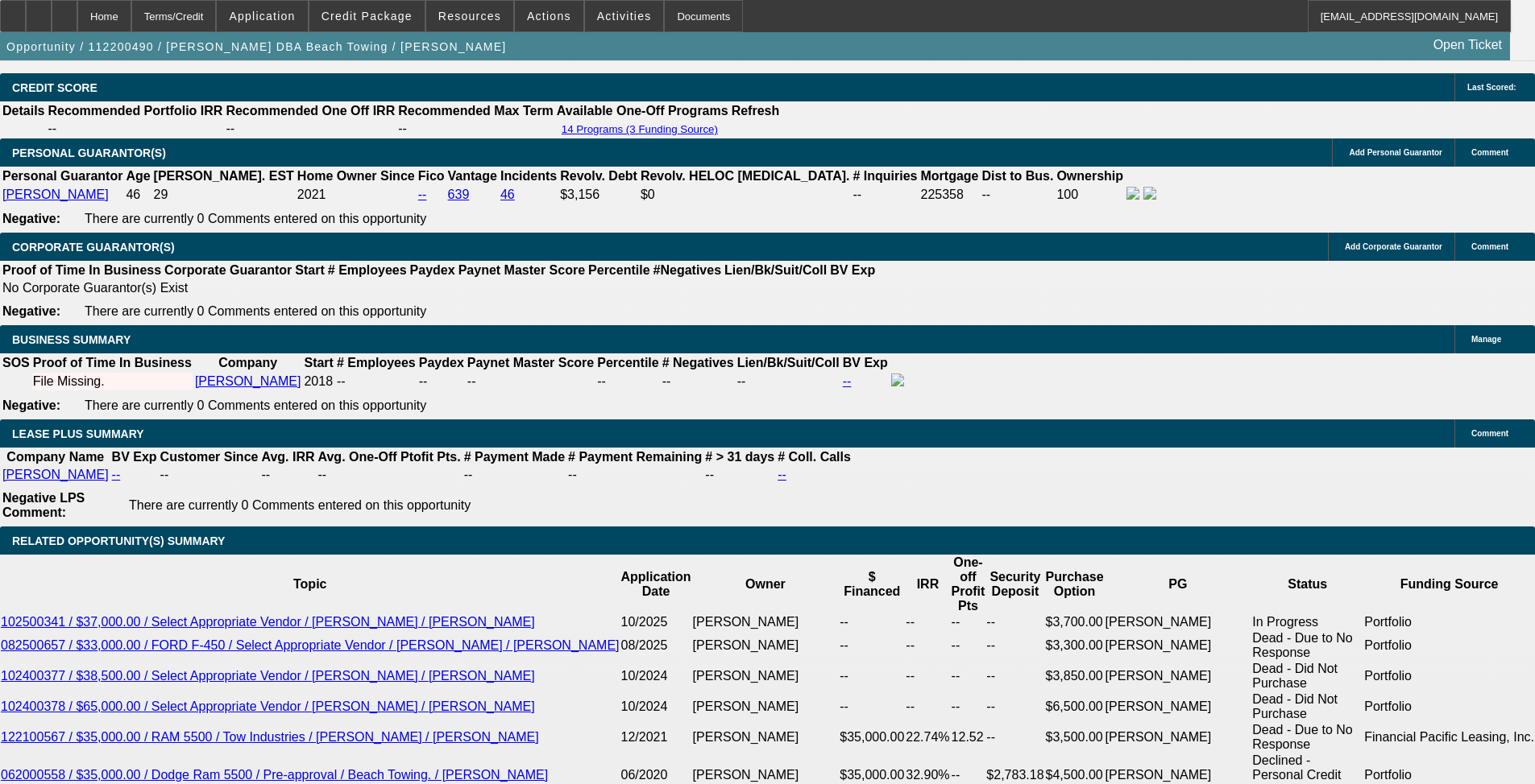
drag, startPoint x: 789, startPoint y: 300, endPoint x: 802, endPoint y: 289, distance: 17.0
